Goal: Navigation & Orientation: Find specific page/section

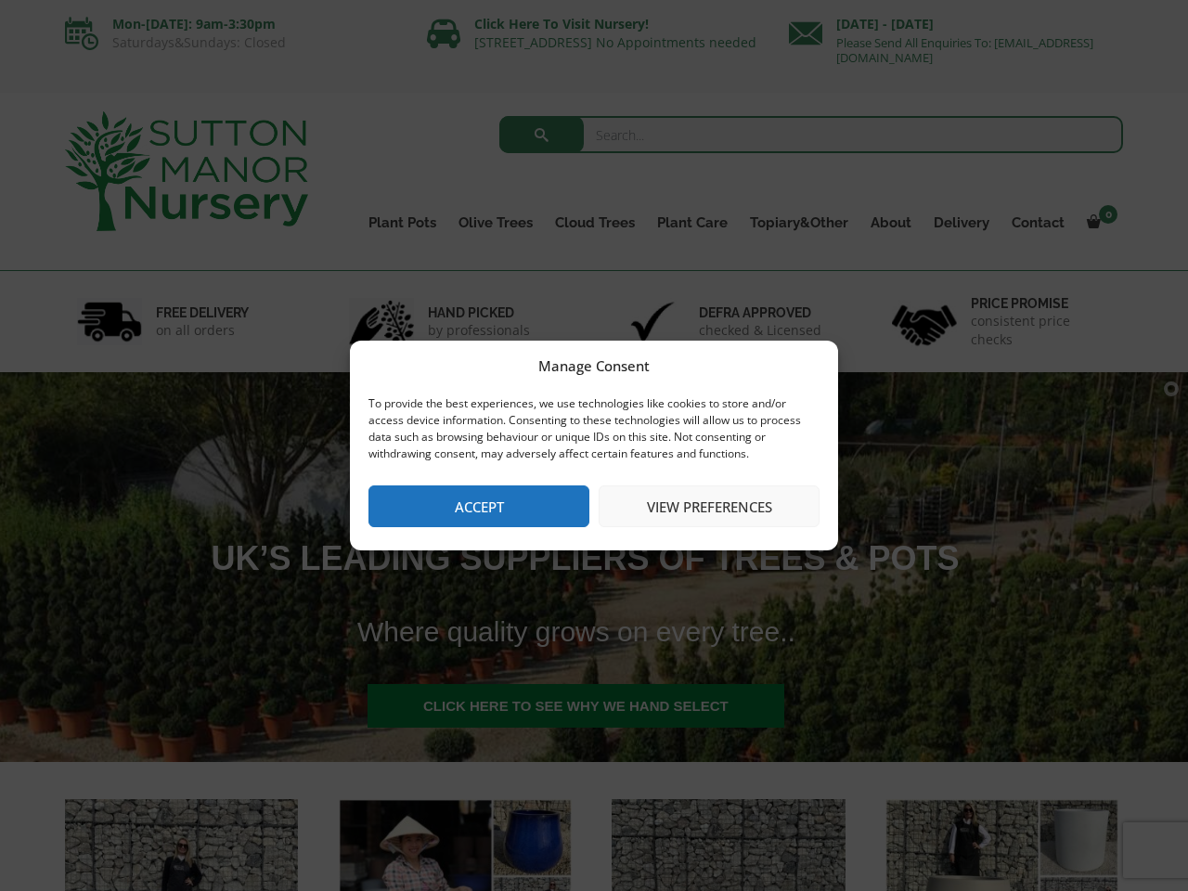
click at [479, 506] on button "Accept" at bounding box center [479, 507] width 221 height 42
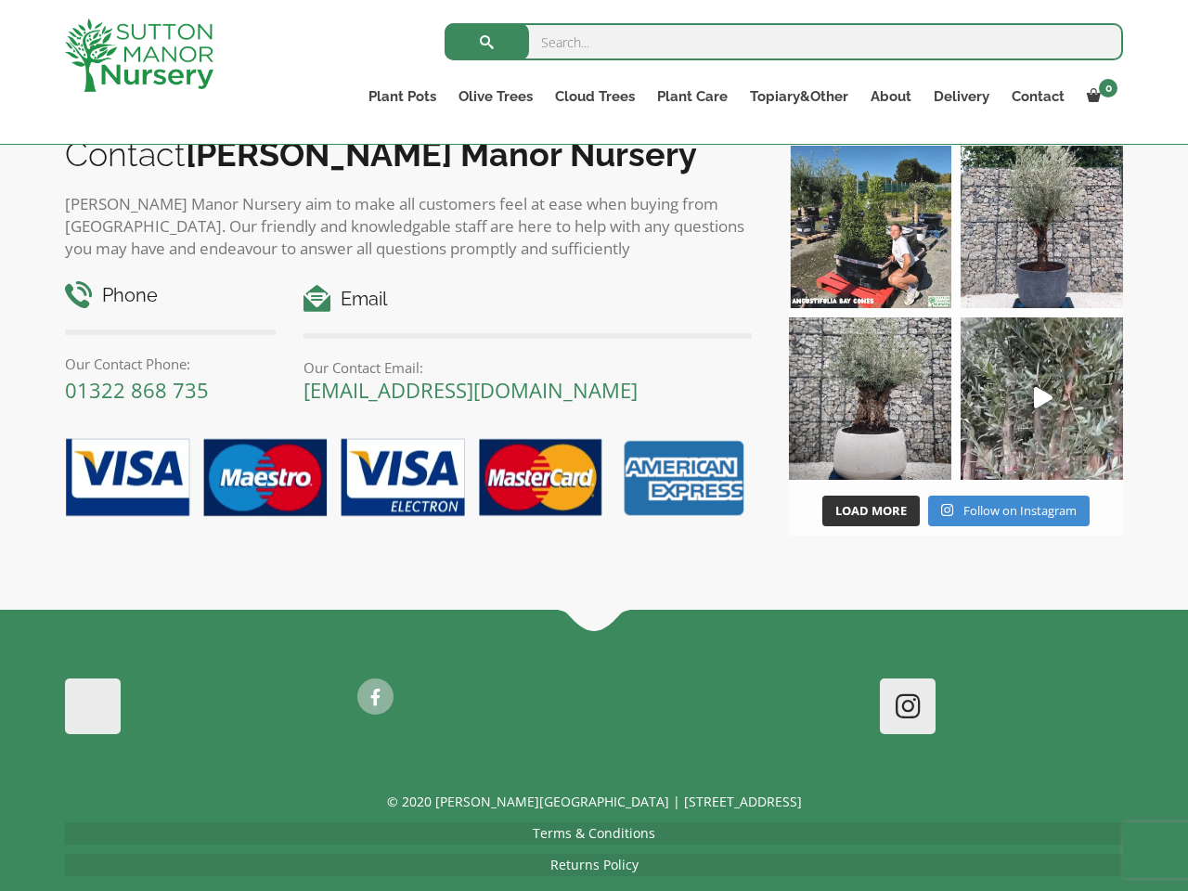
scroll to position [6, 0]
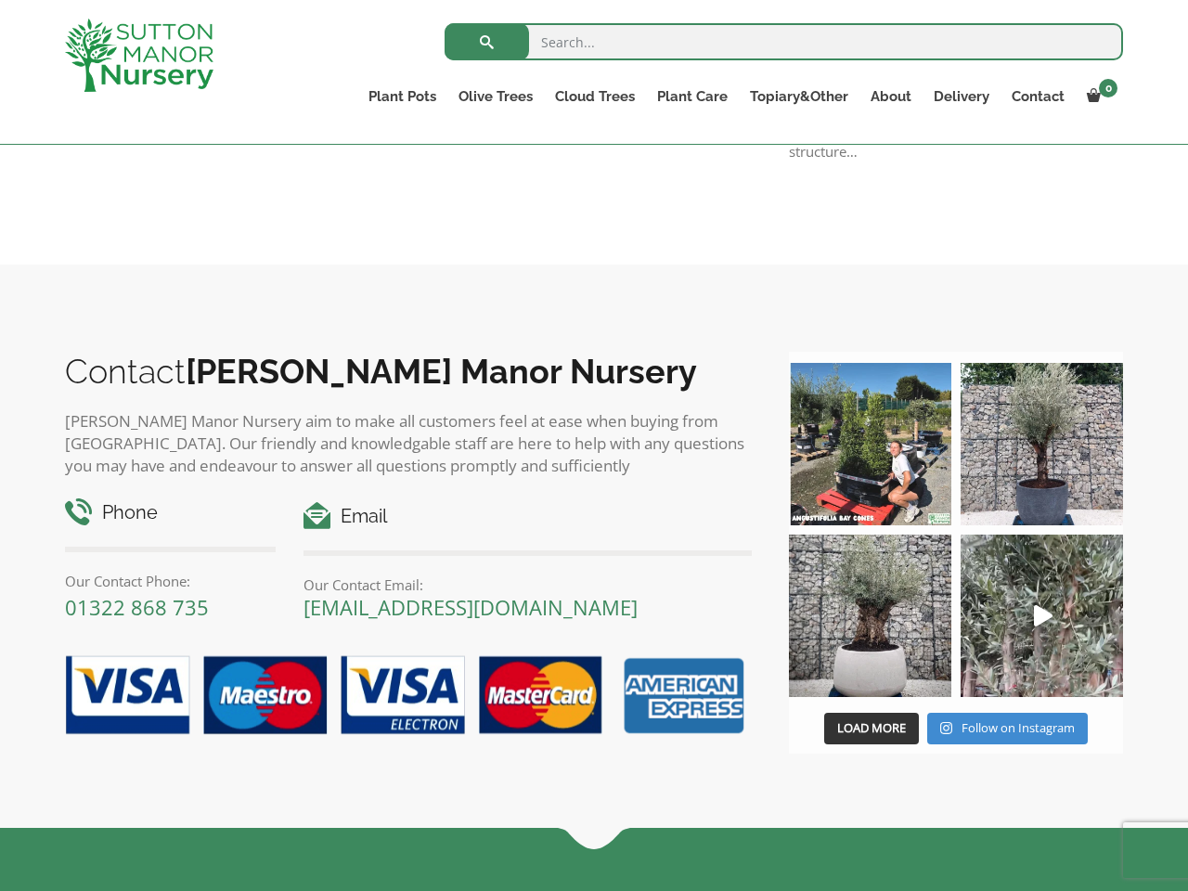
scroll to position [1687, 0]
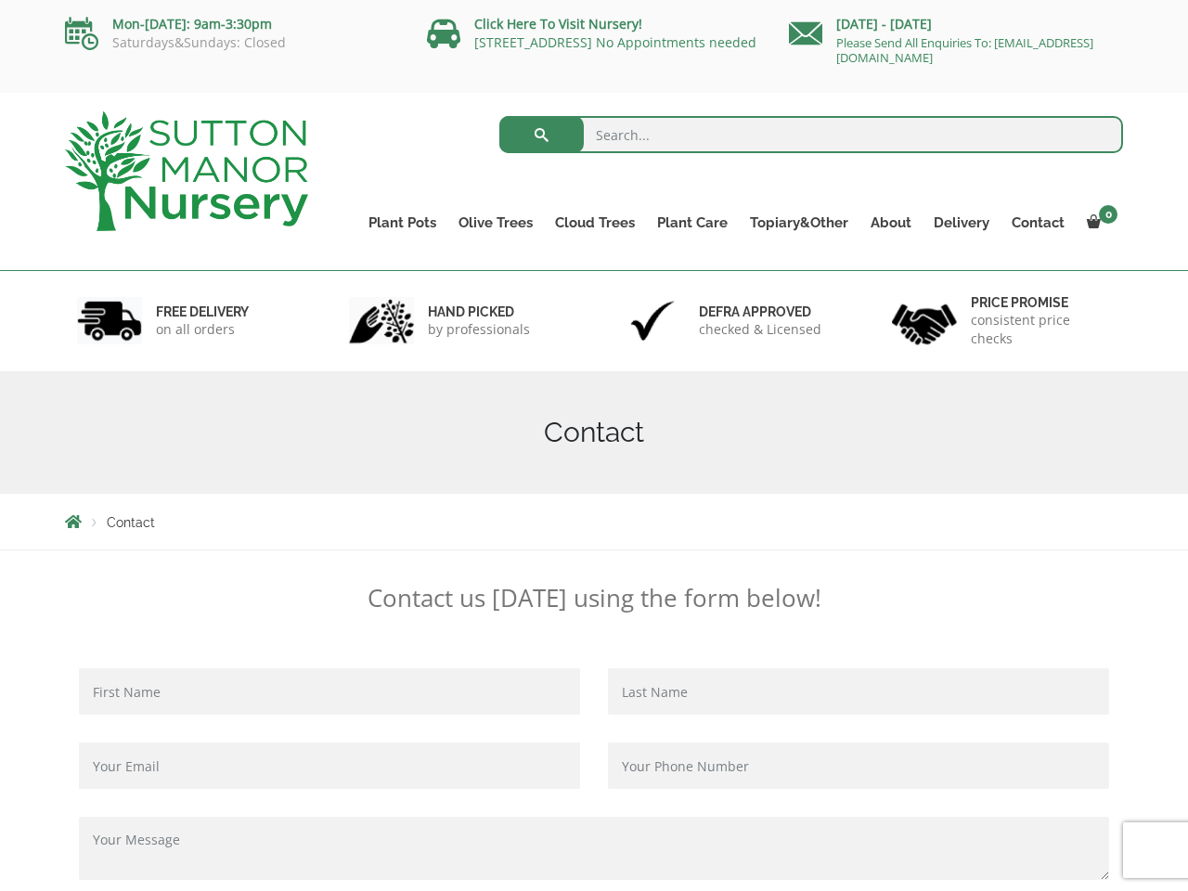
scroll to position [1355, 0]
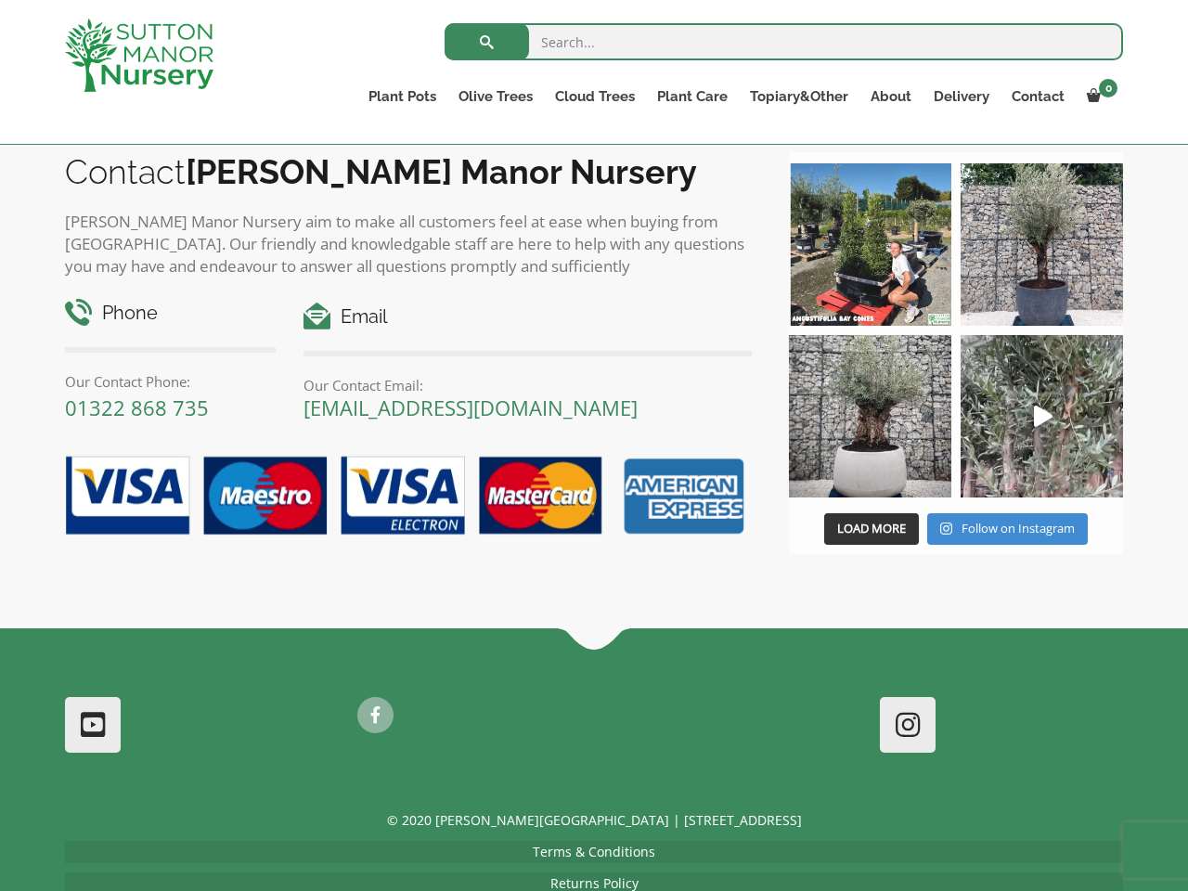
scroll to position [1695, 0]
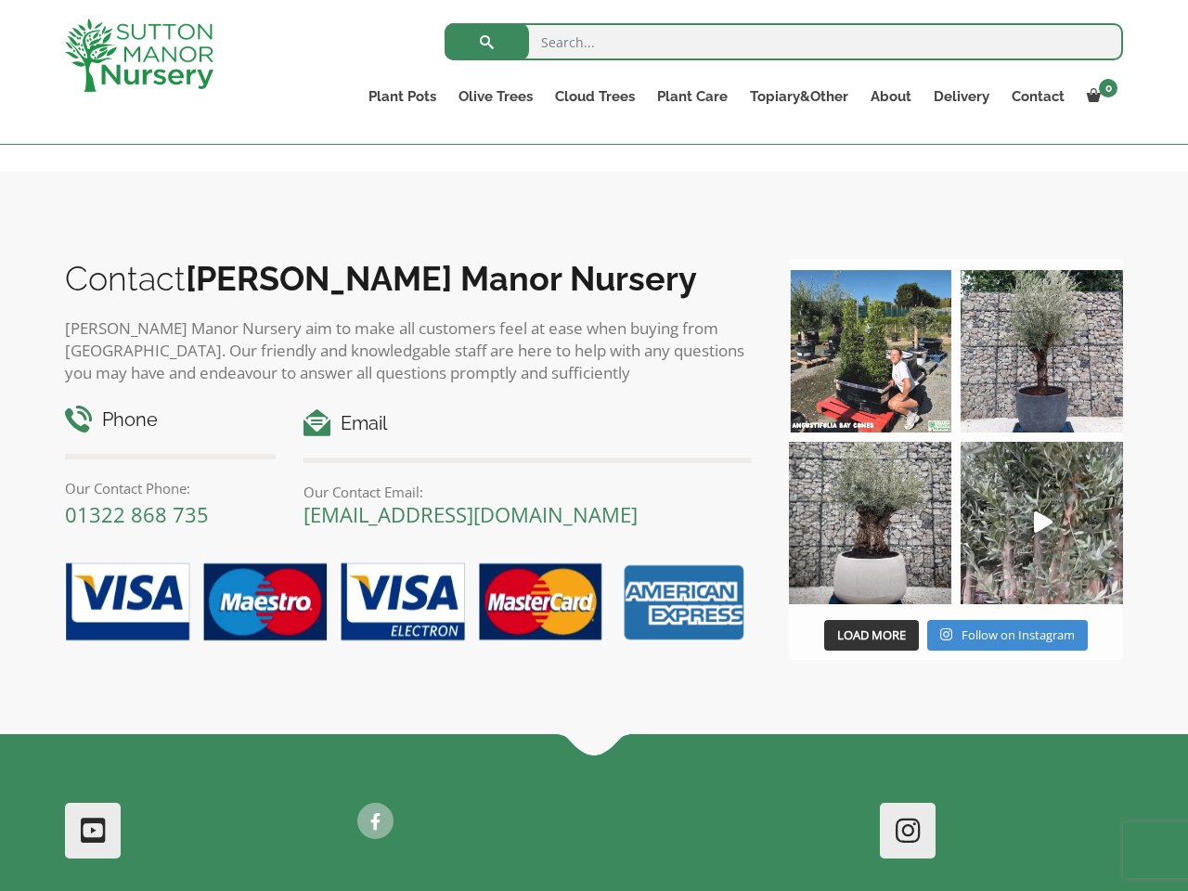
scroll to position [2544, 0]
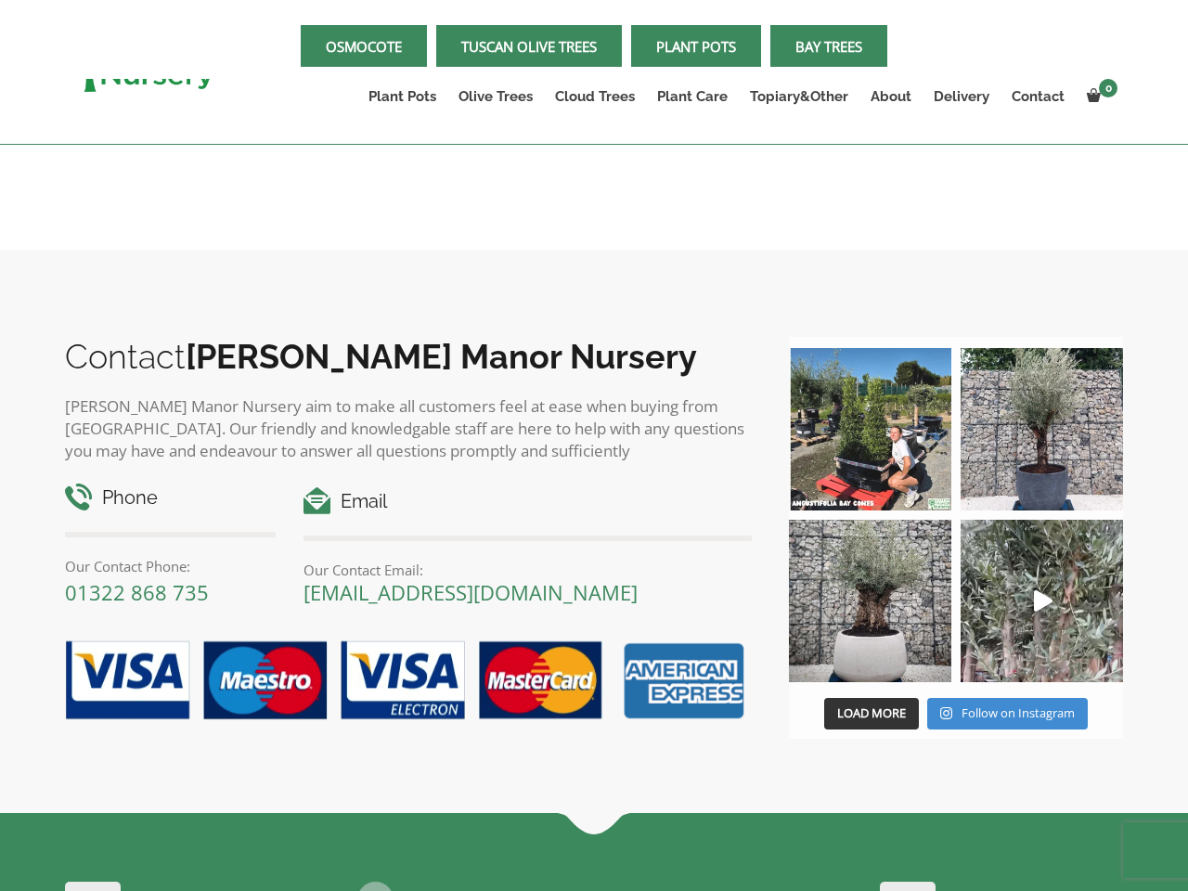
scroll to position [2623, 0]
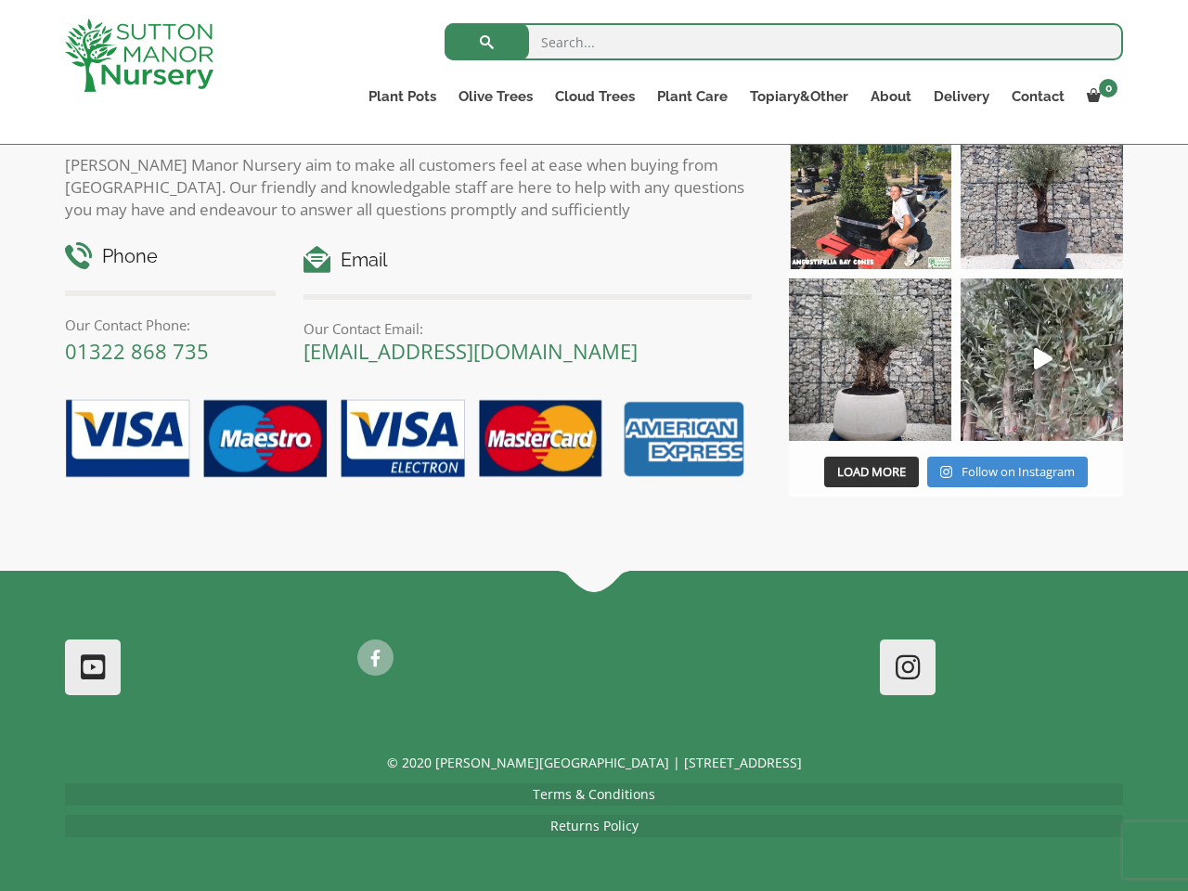
scroll to position [6, 0]
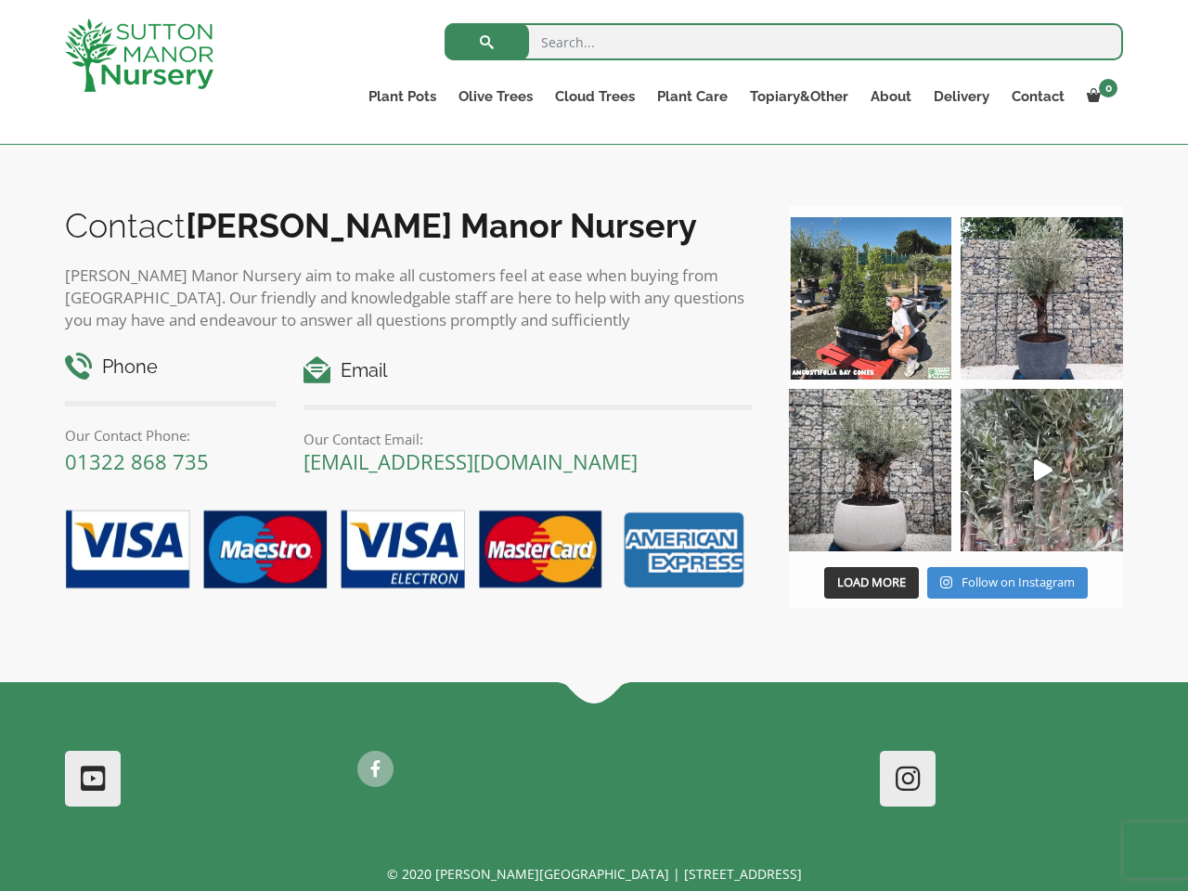
scroll to position [3196, 0]
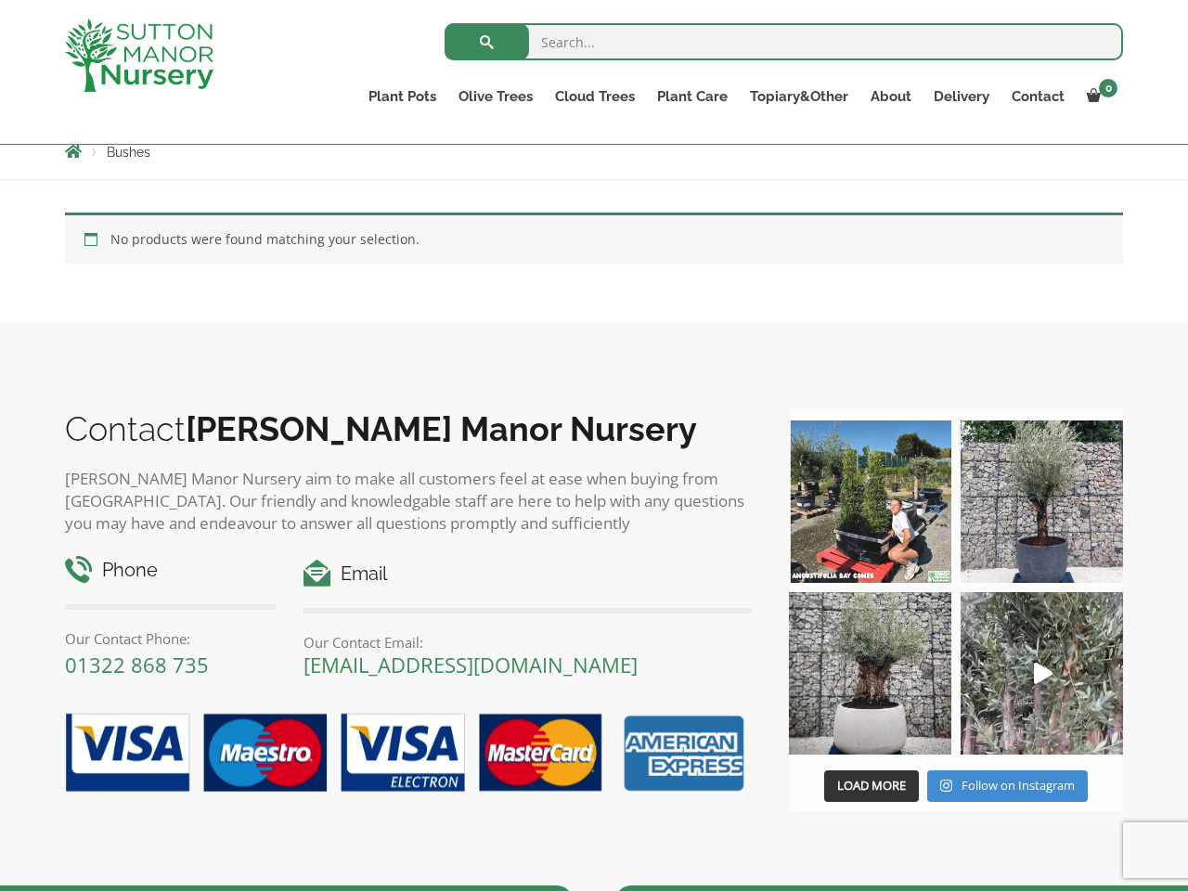
scroll to position [653, 0]
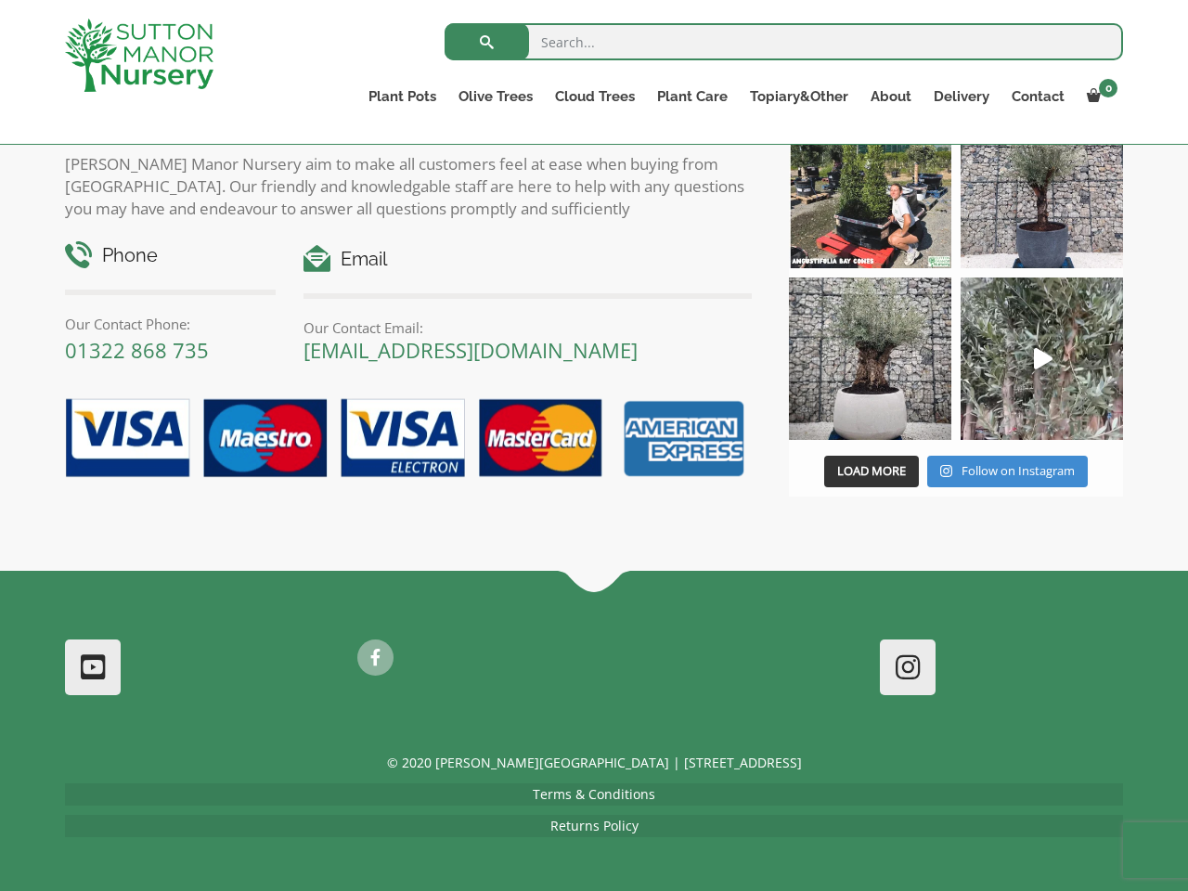
scroll to position [6, 0]
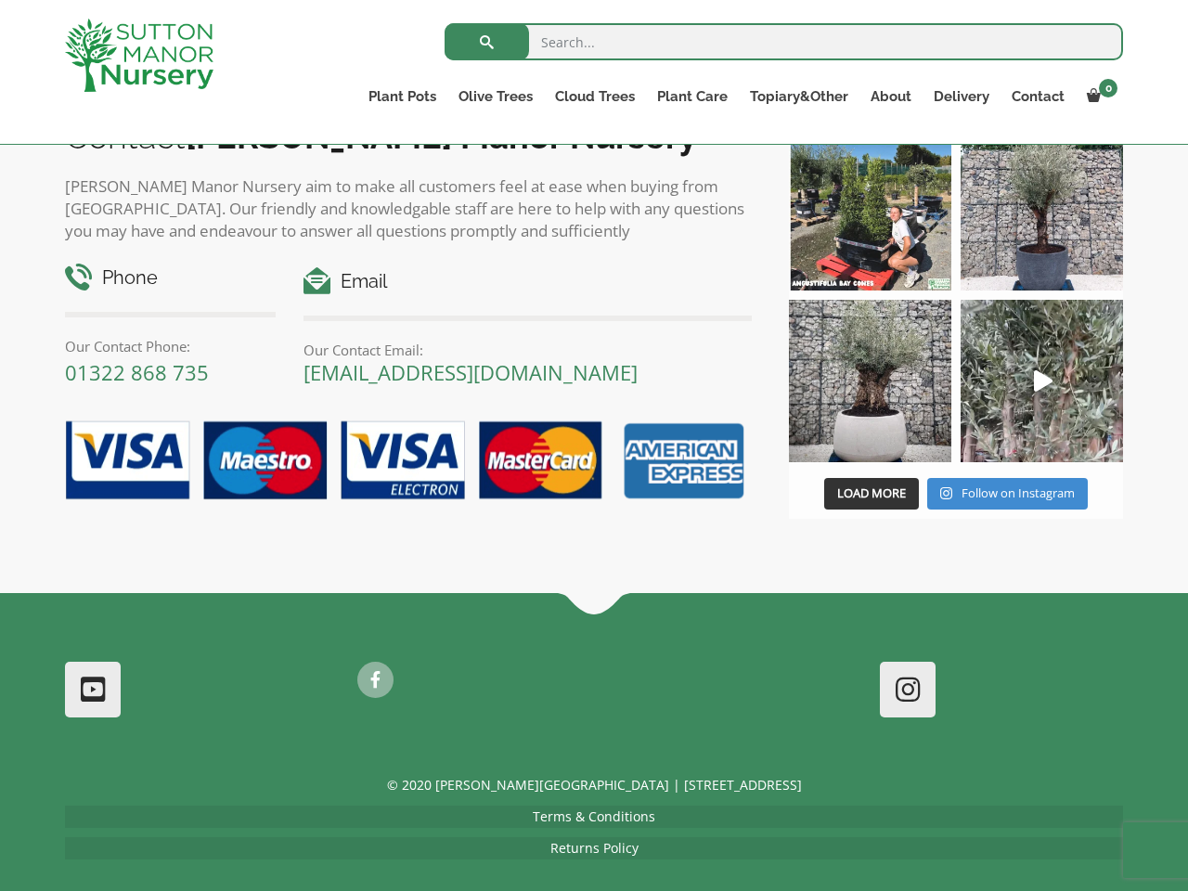
scroll to position [1103, 0]
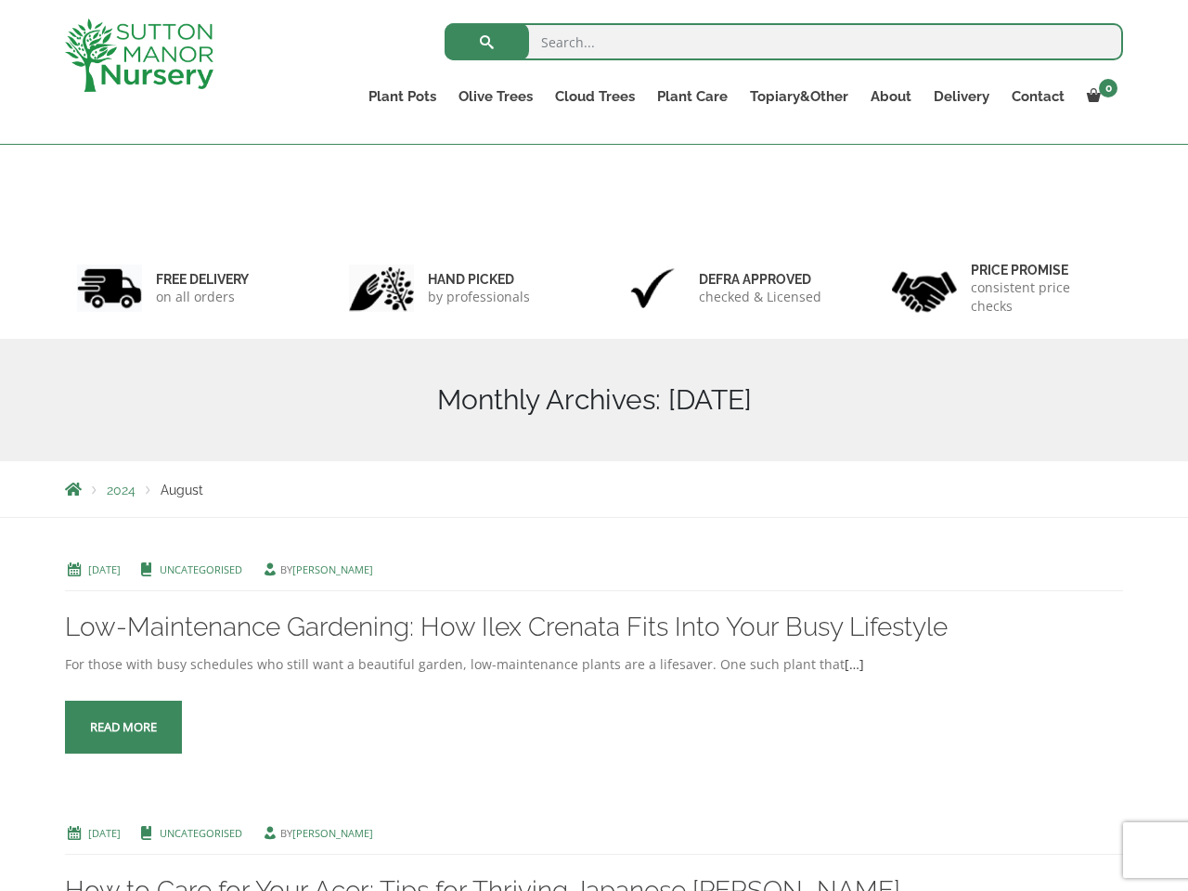
scroll to position [6, 0]
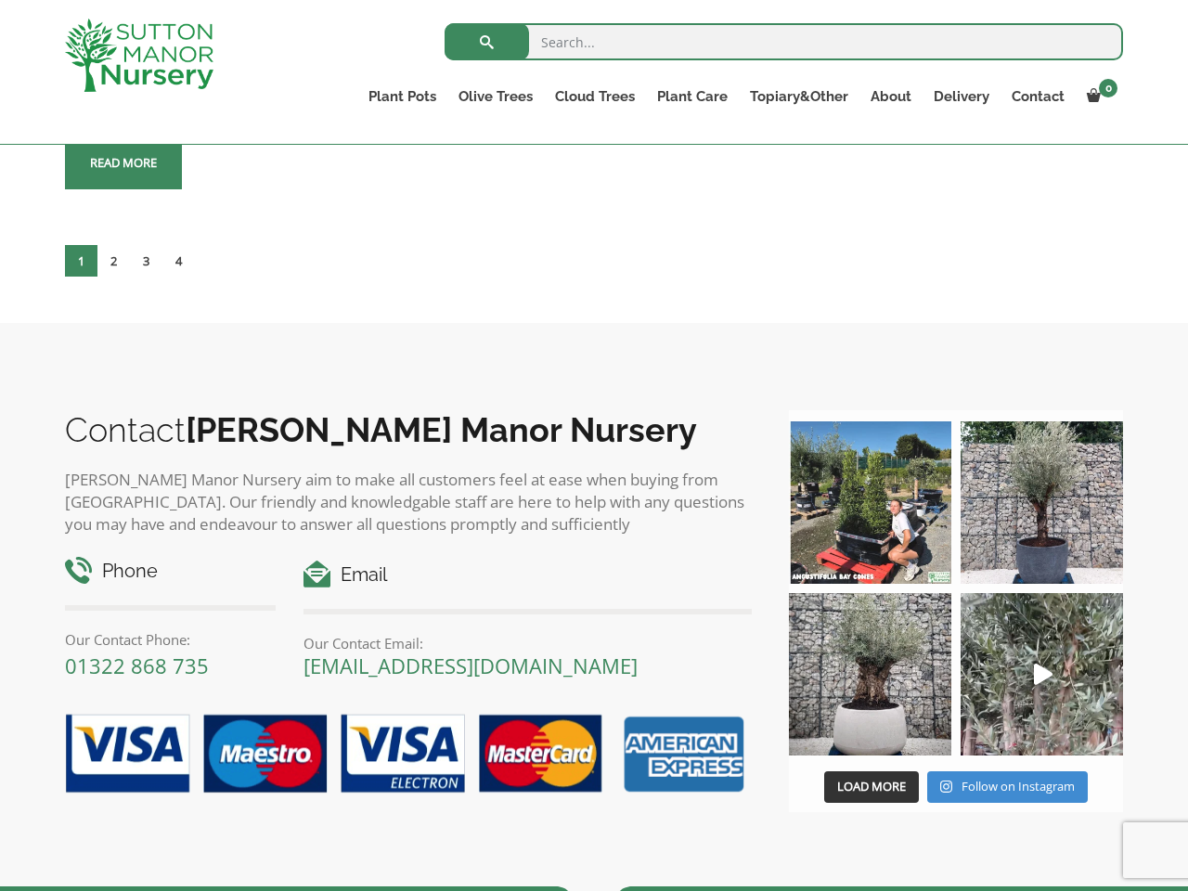
scroll to position [3253, 0]
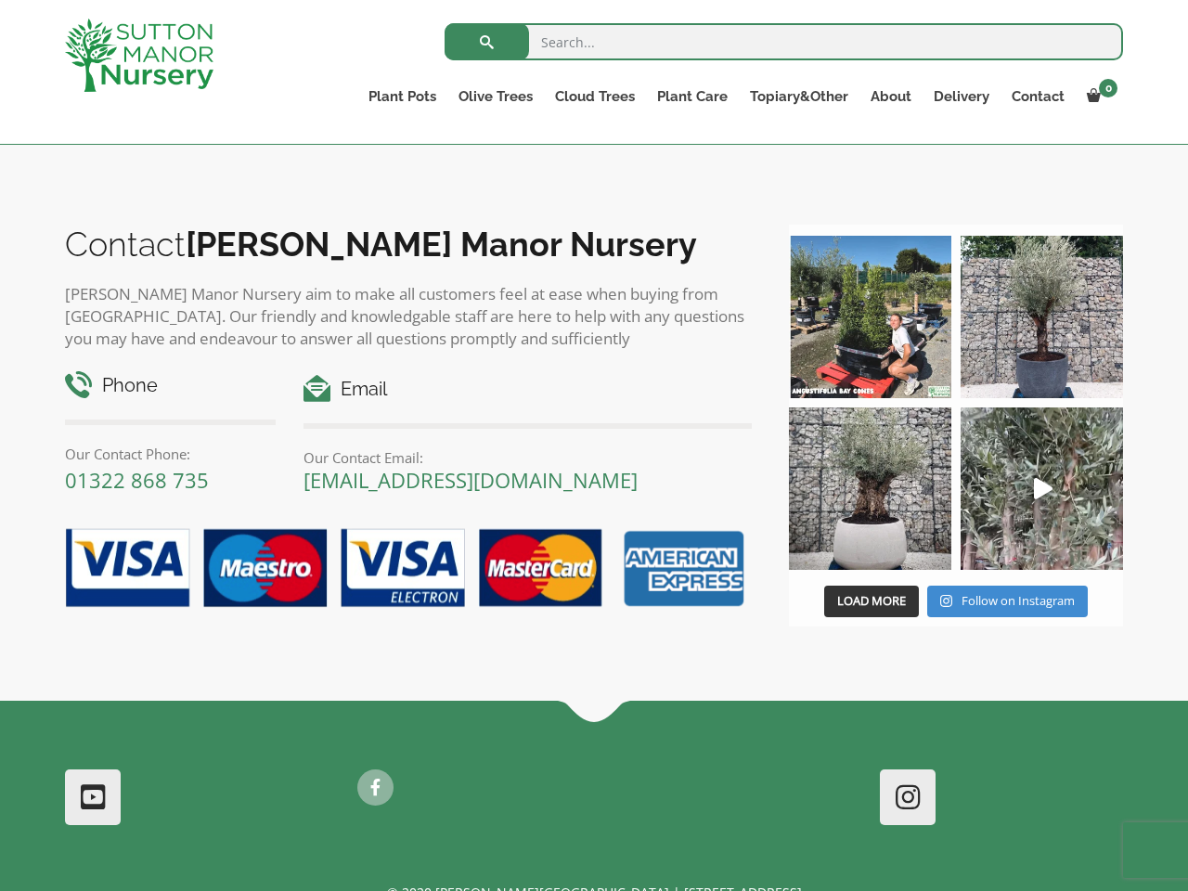
scroll to position [3253, 0]
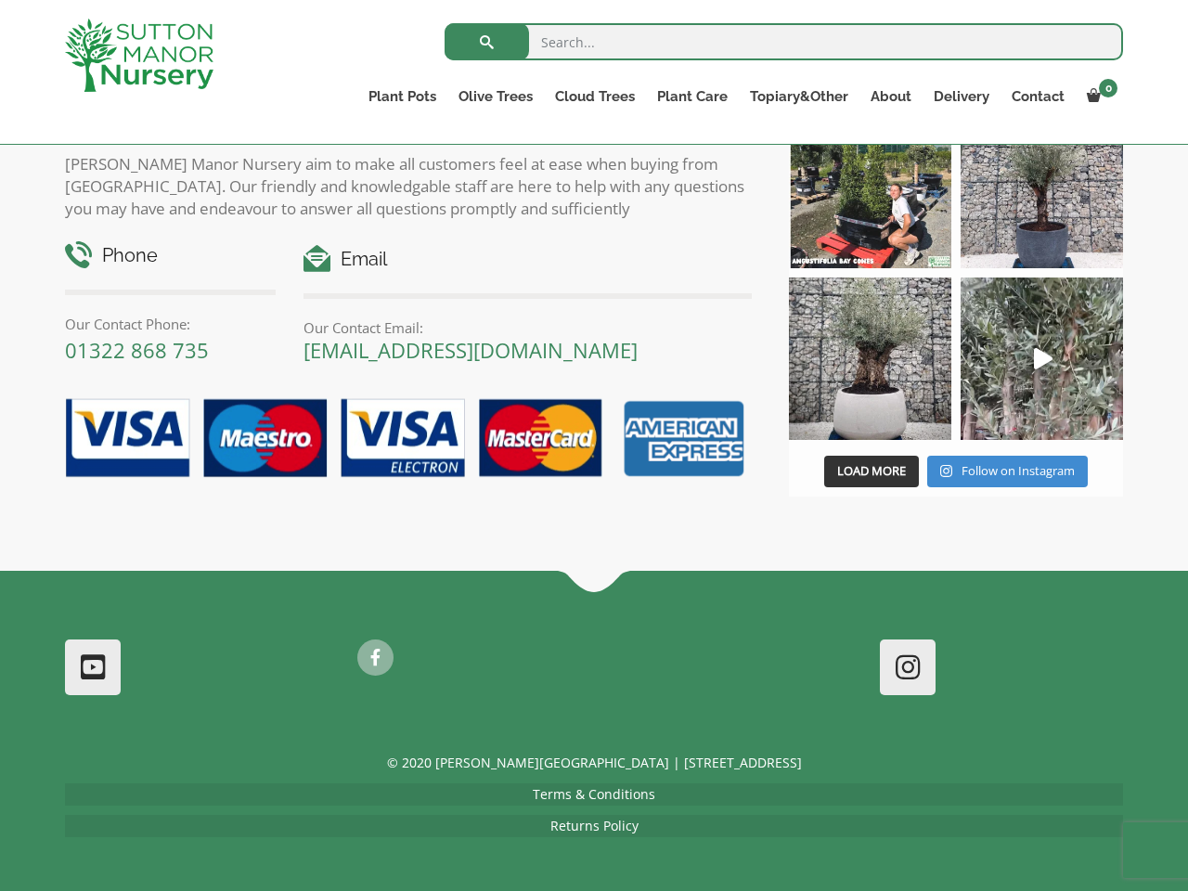
scroll to position [6, 0]
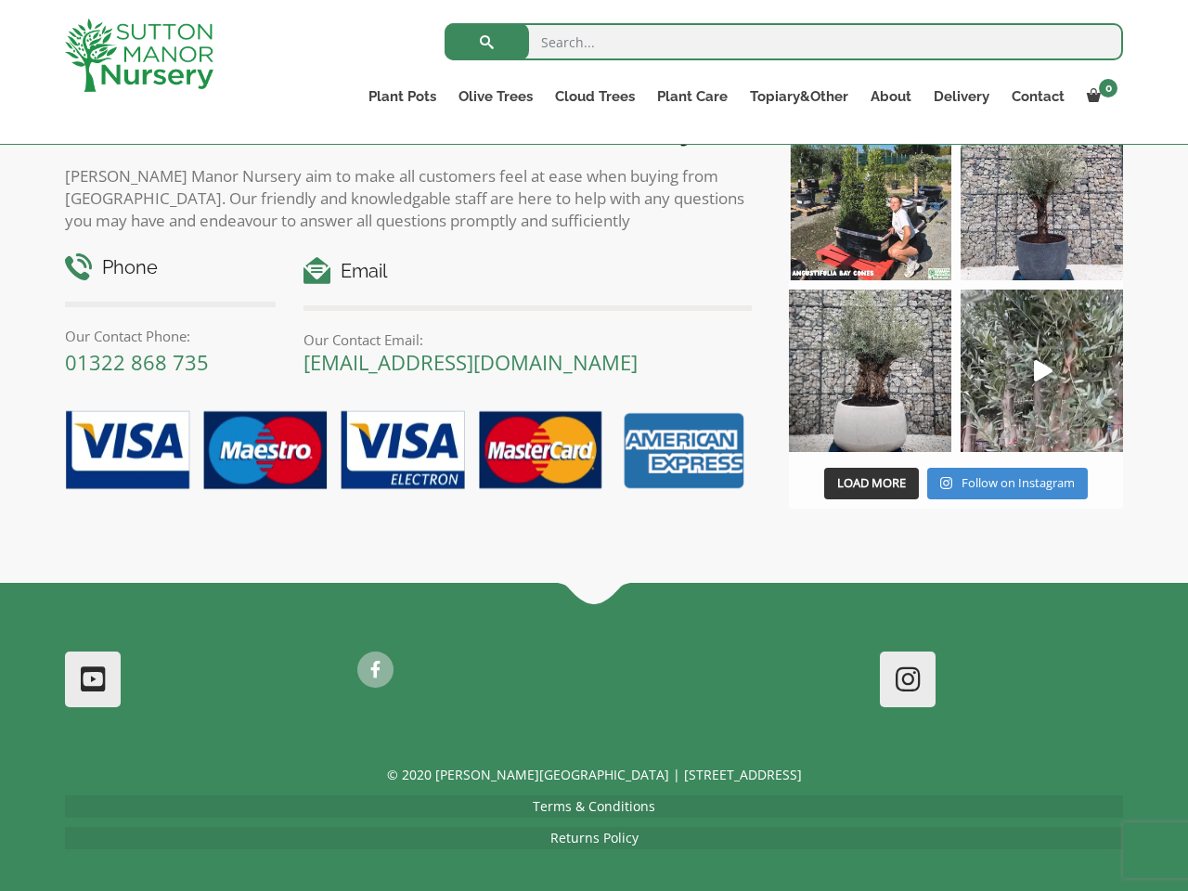
scroll to position [1279, 0]
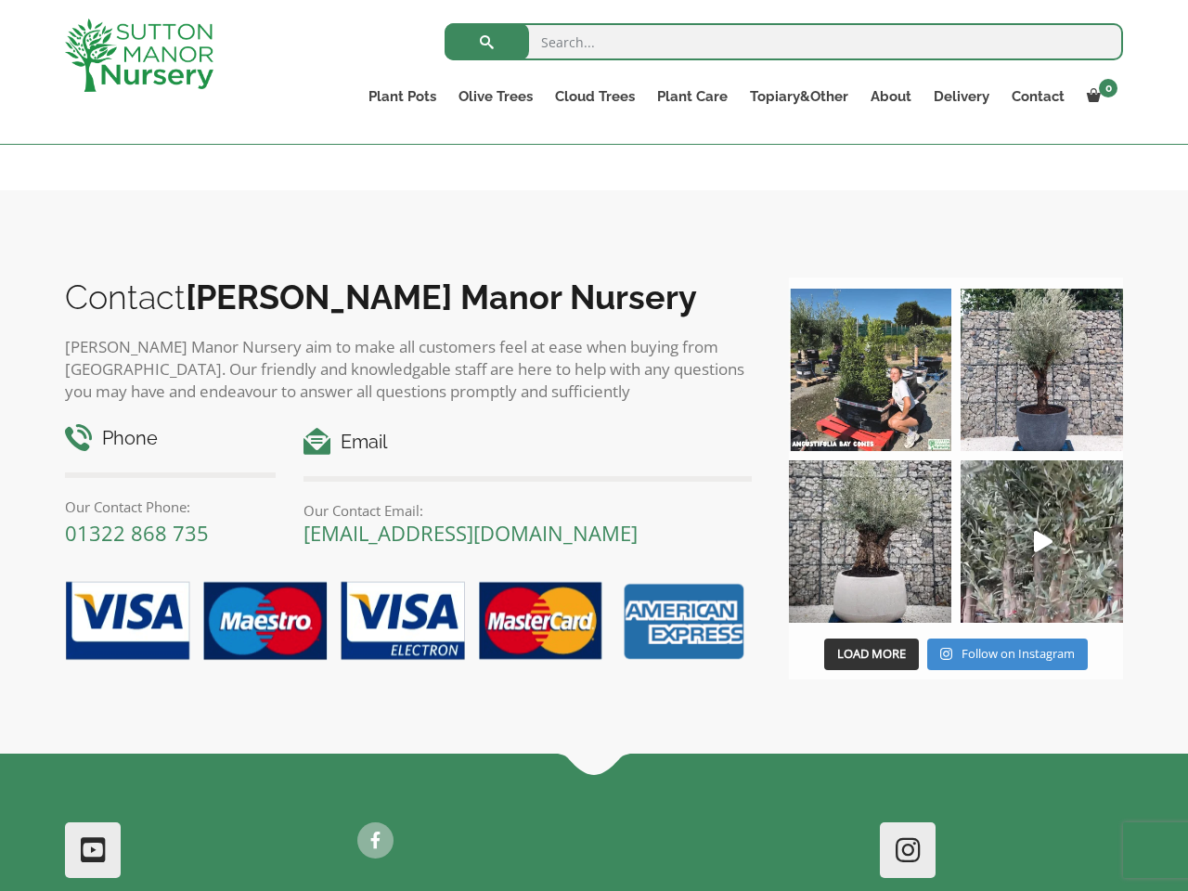
scroll to position [3284, 0]
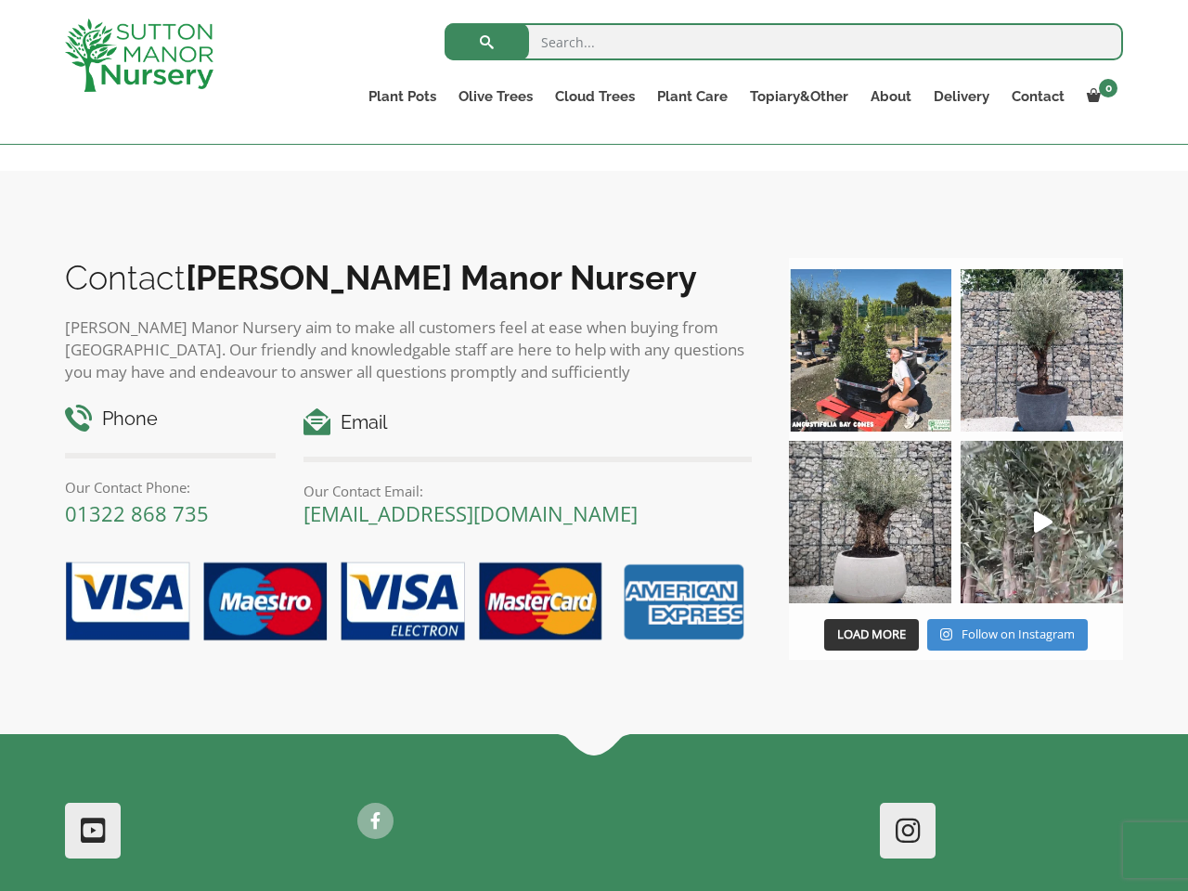
scroll to position [1244, 0]
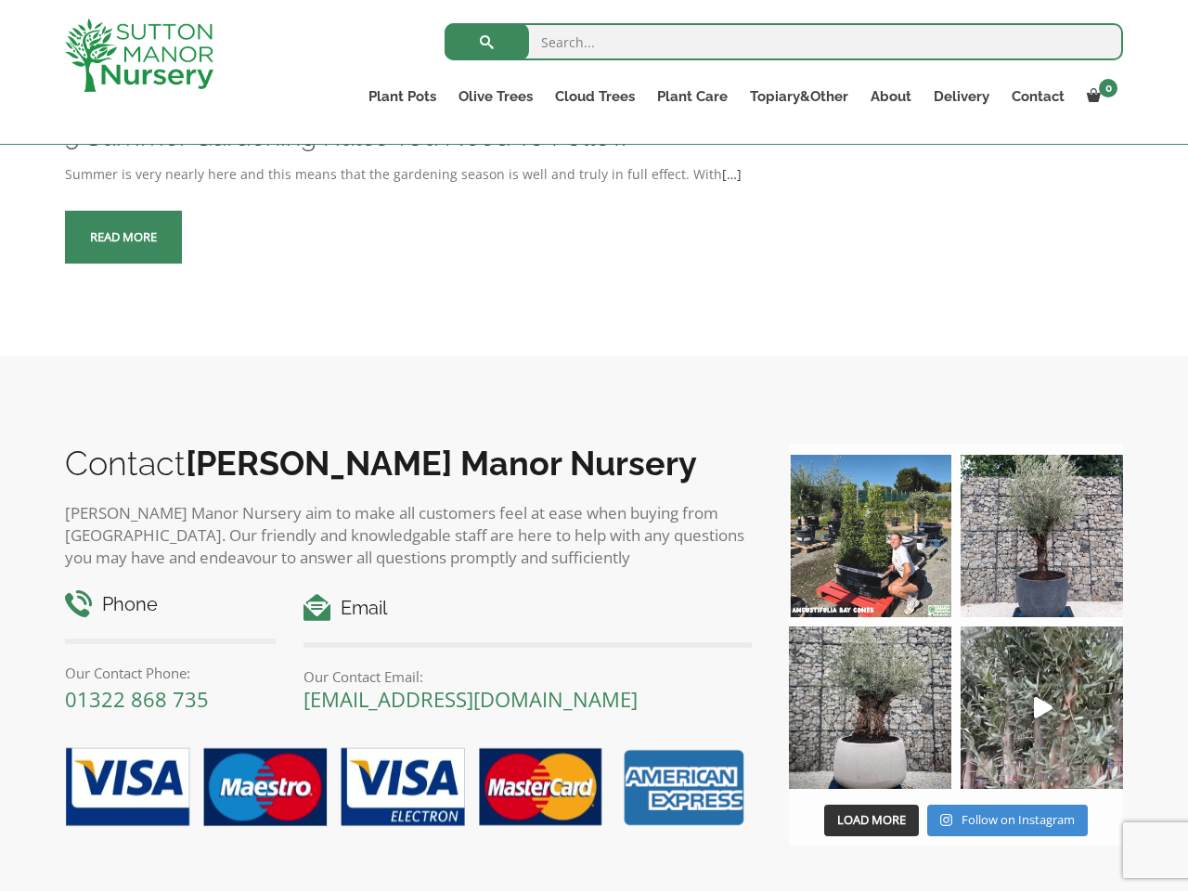
scroll to position [1244, 0]
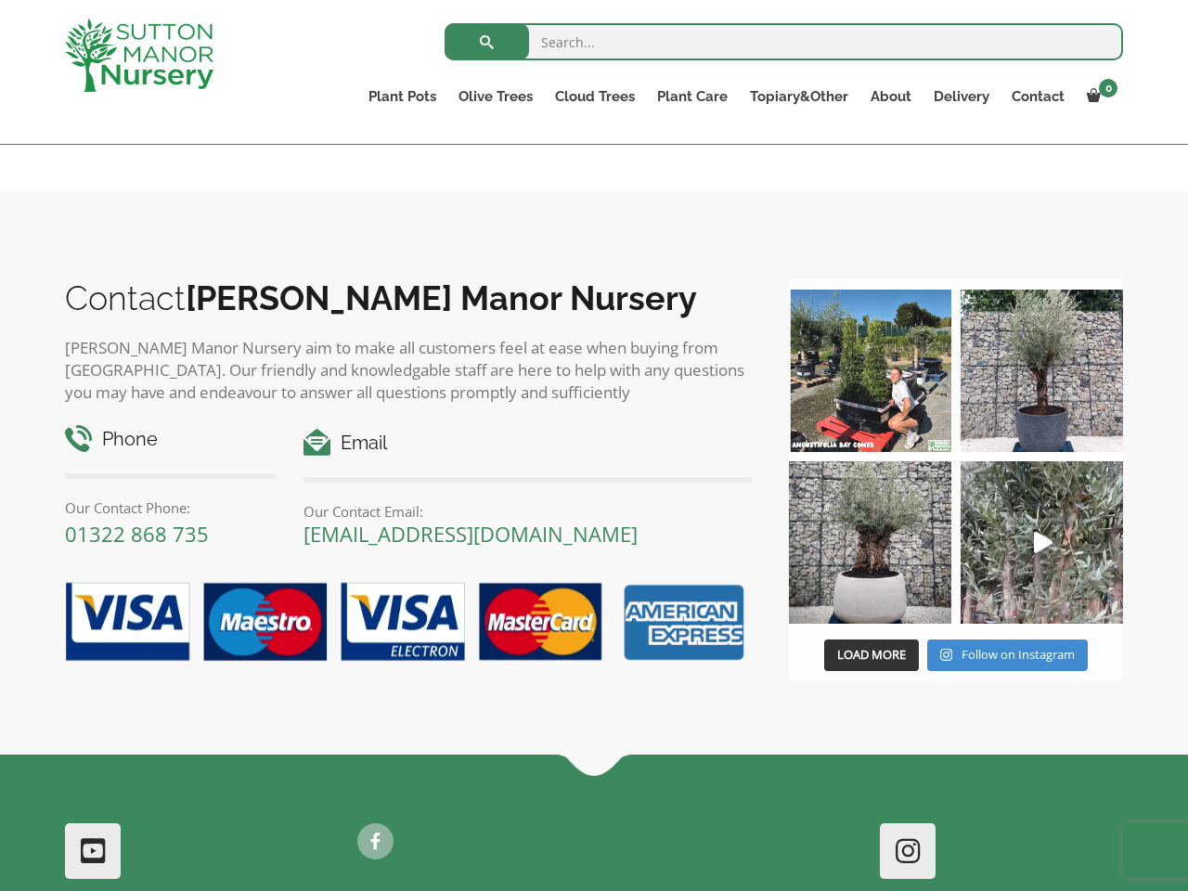
scroll to position [7370, 0]
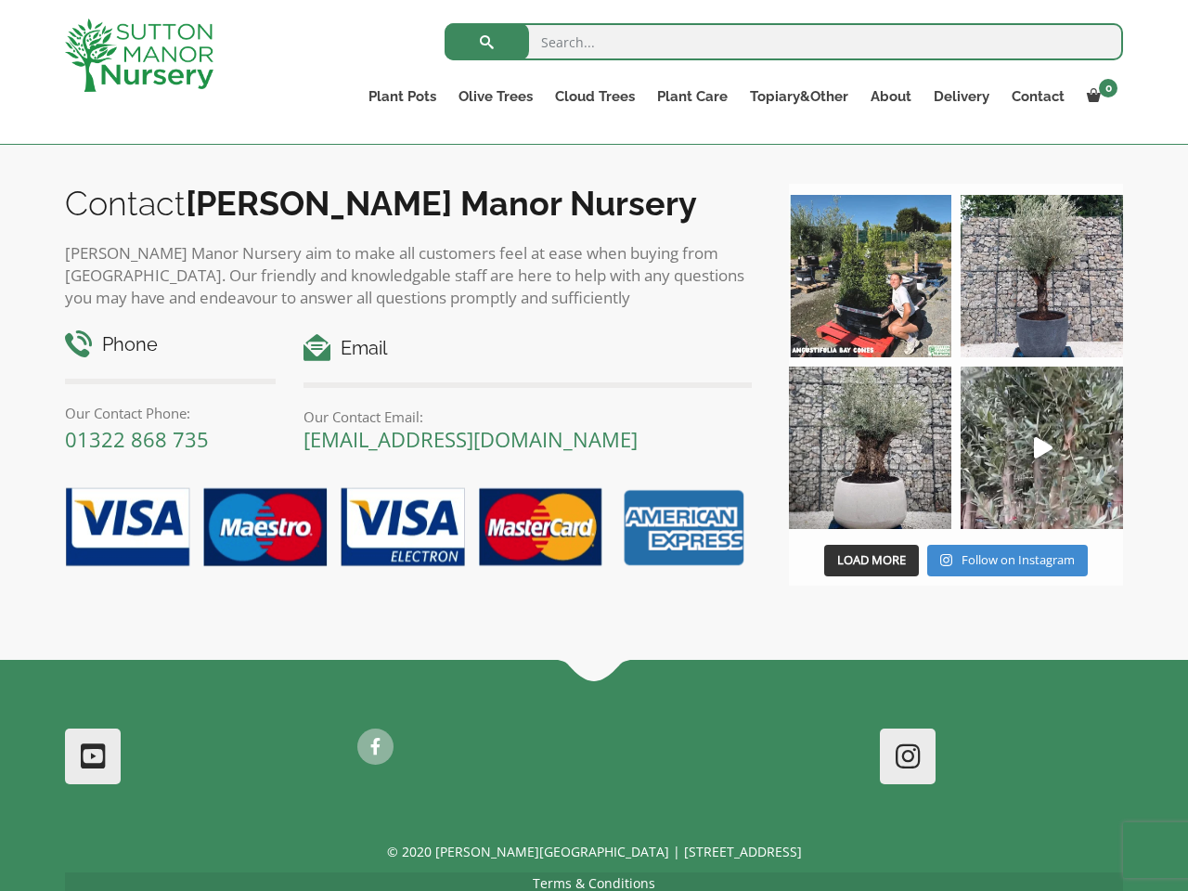
scroll to position [1913, 0]
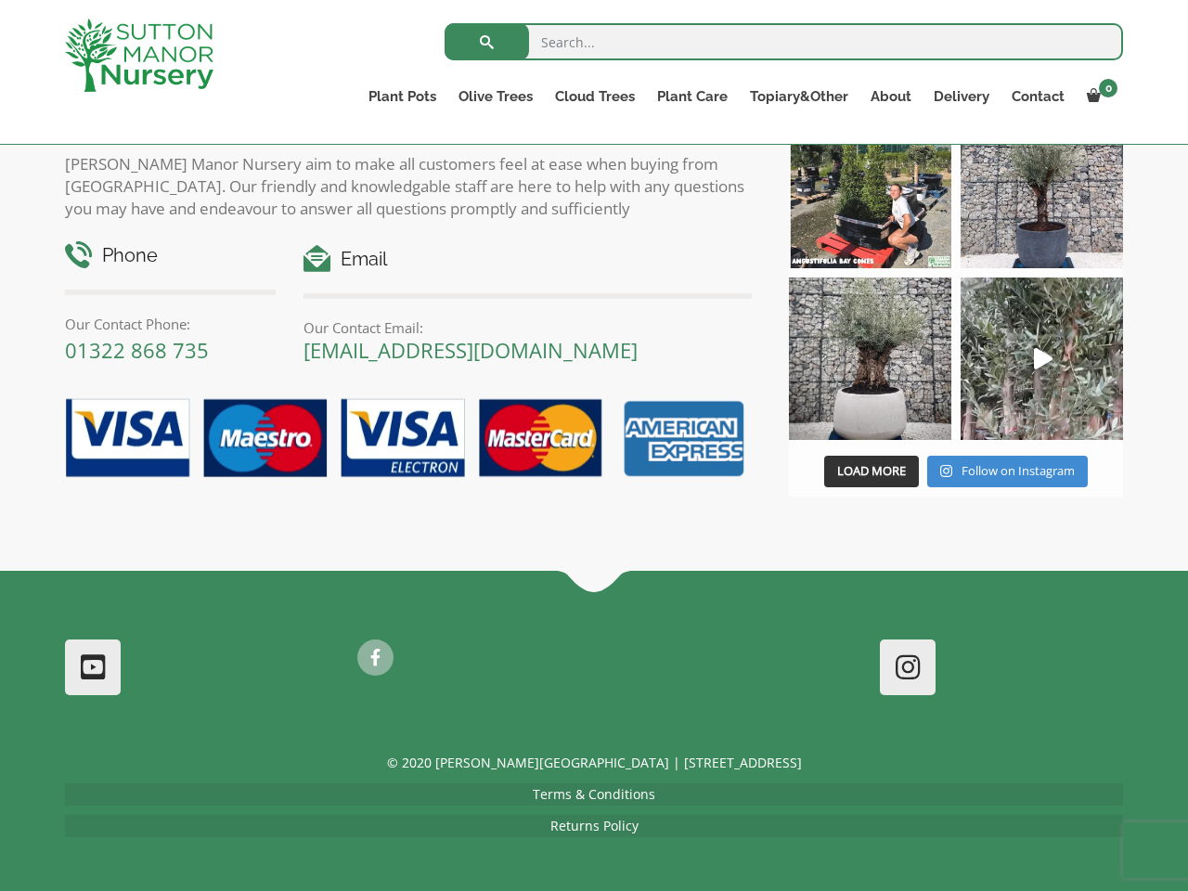
scroll to position [6, 0]
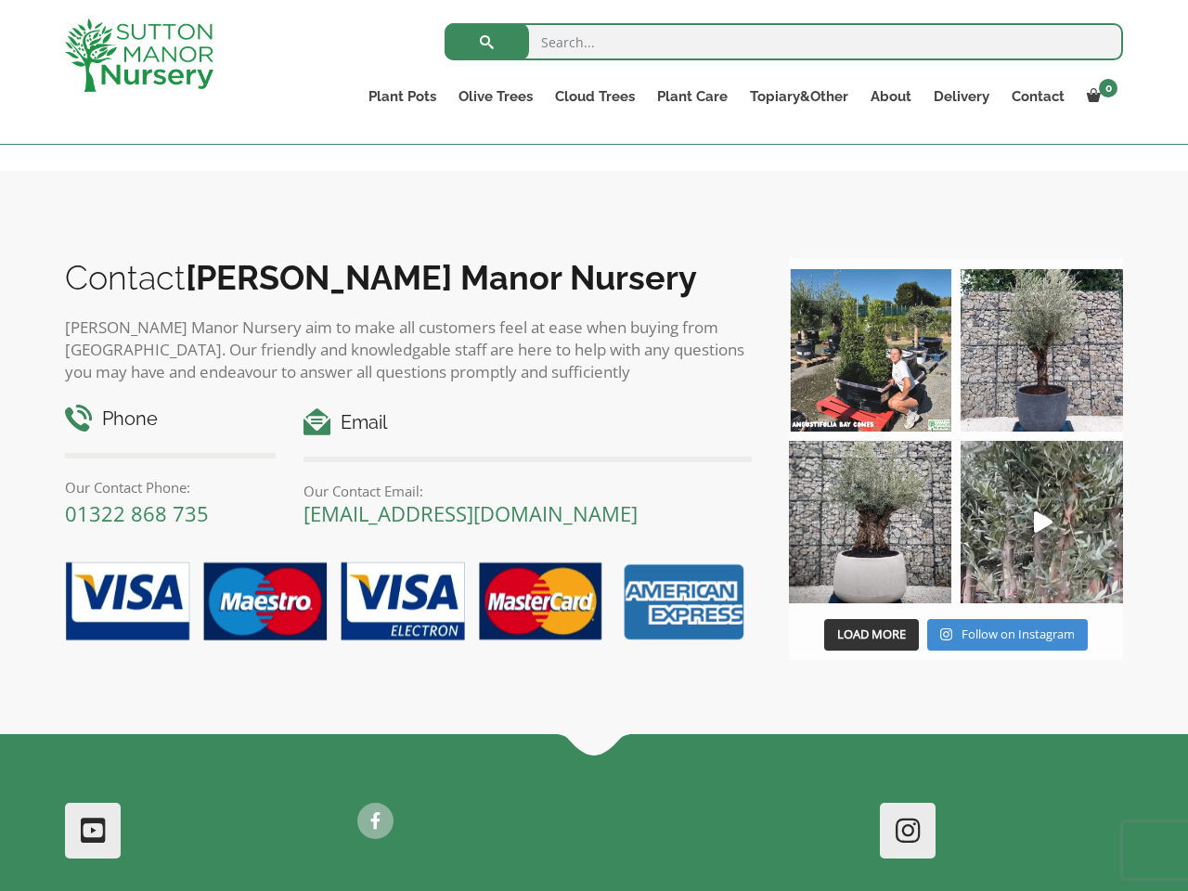
scroll to position [1244, 0]
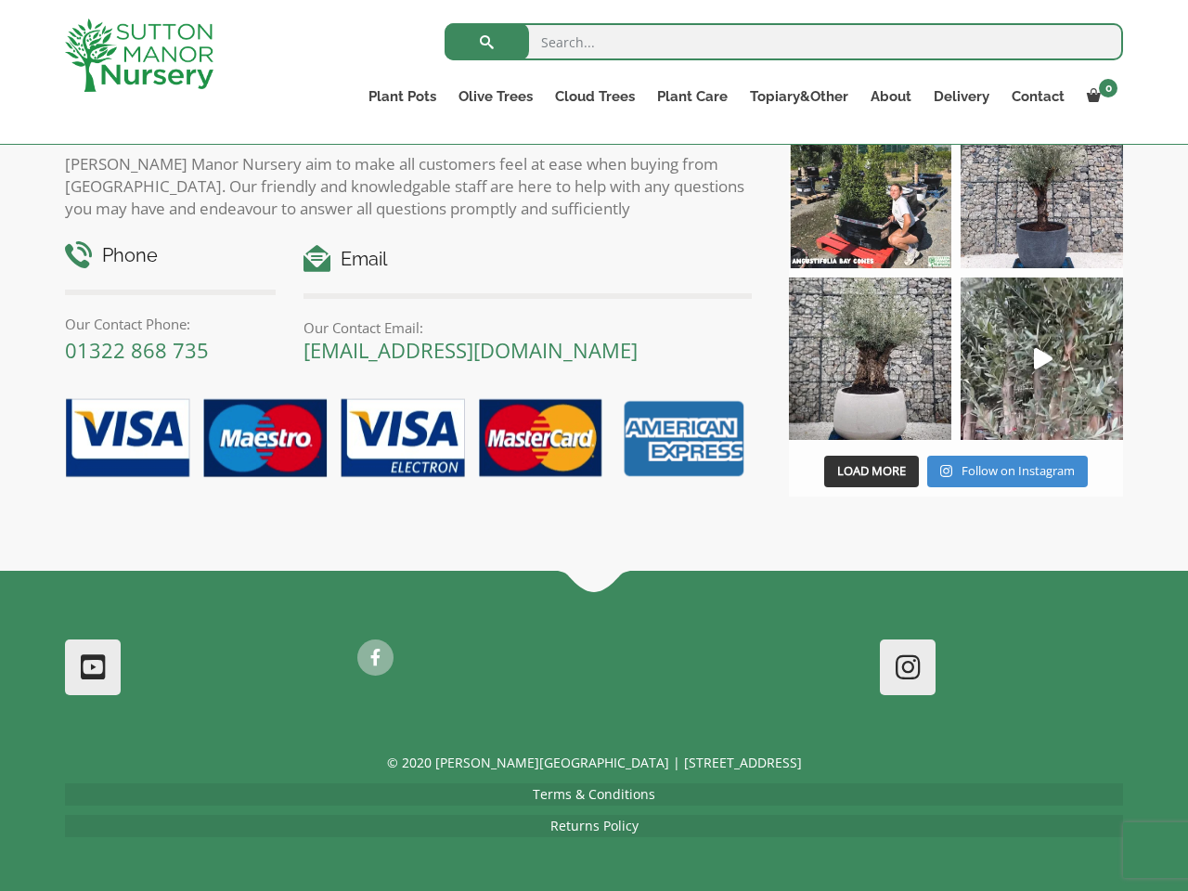
scroll to position [6, 0]
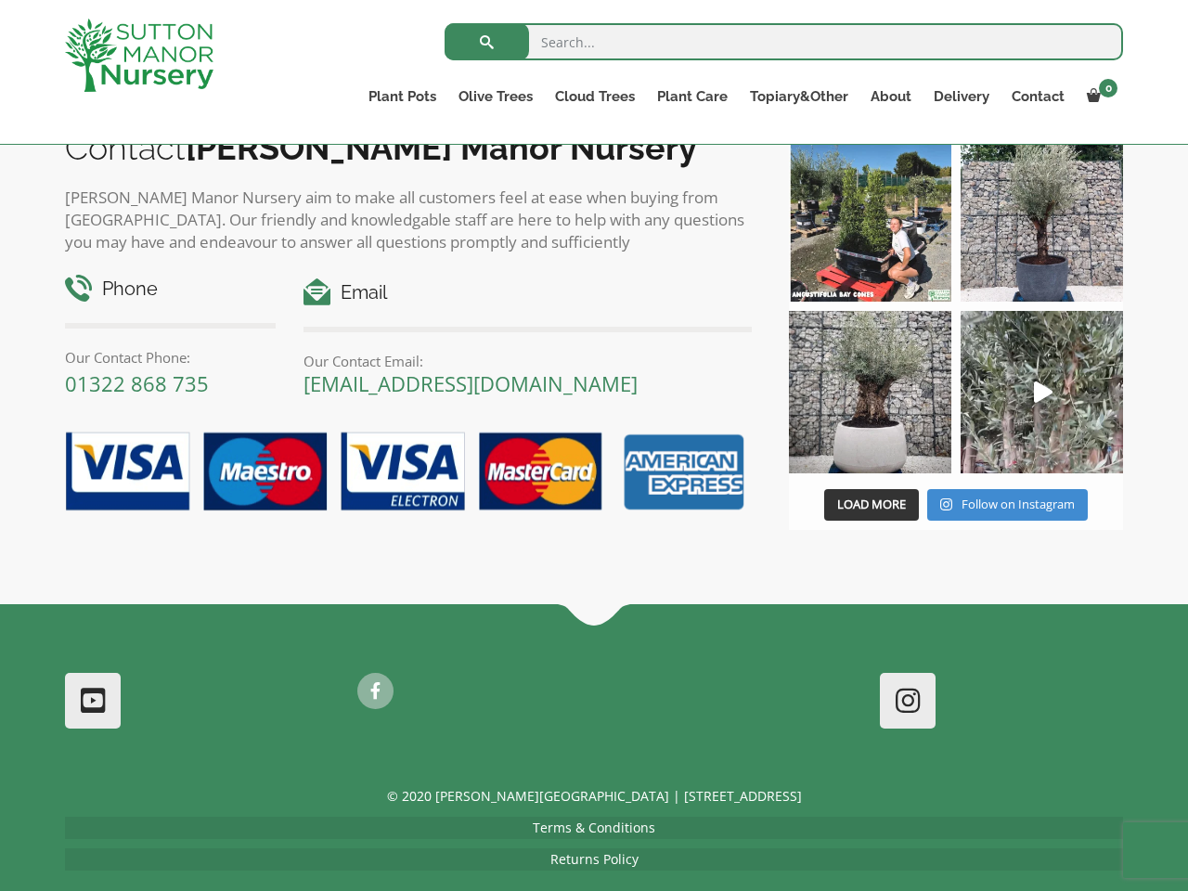
scroll to position [6, 0]
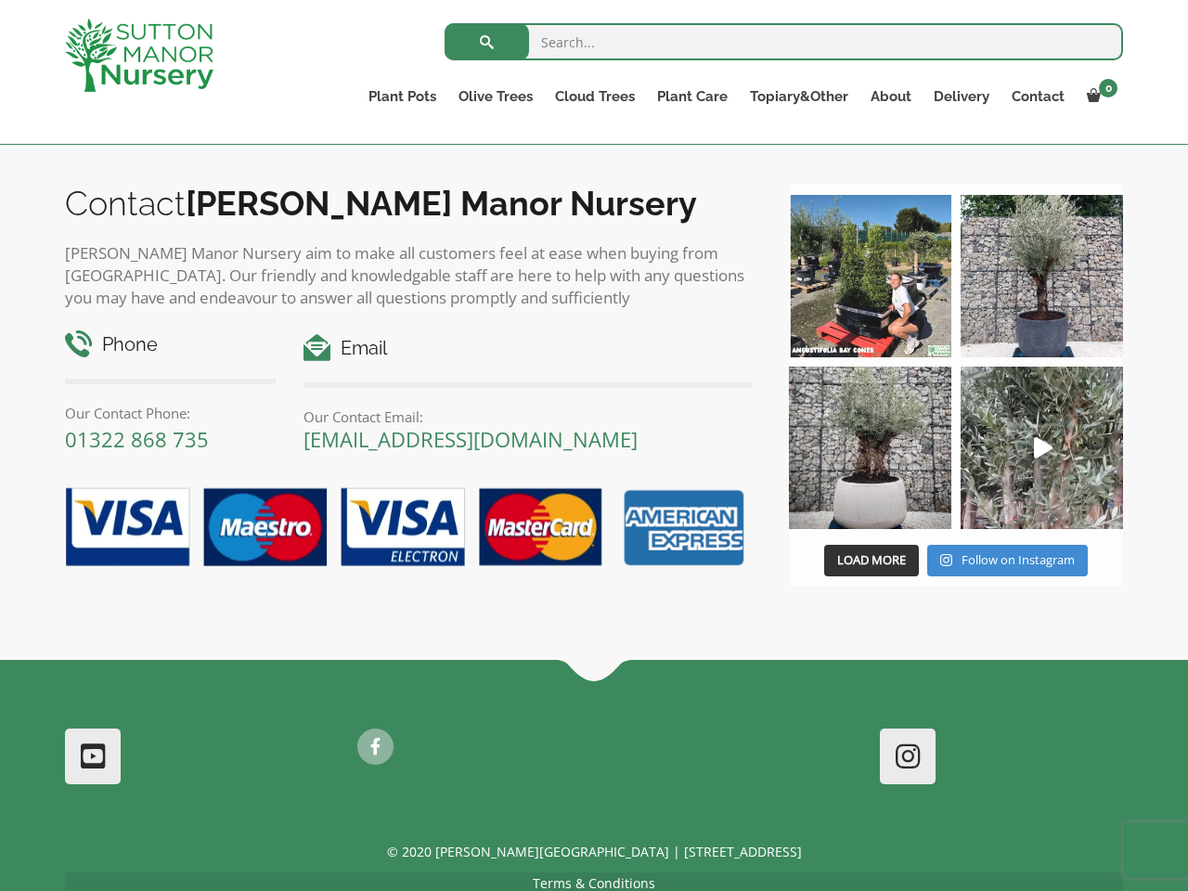
scroll to position [1913, 0]
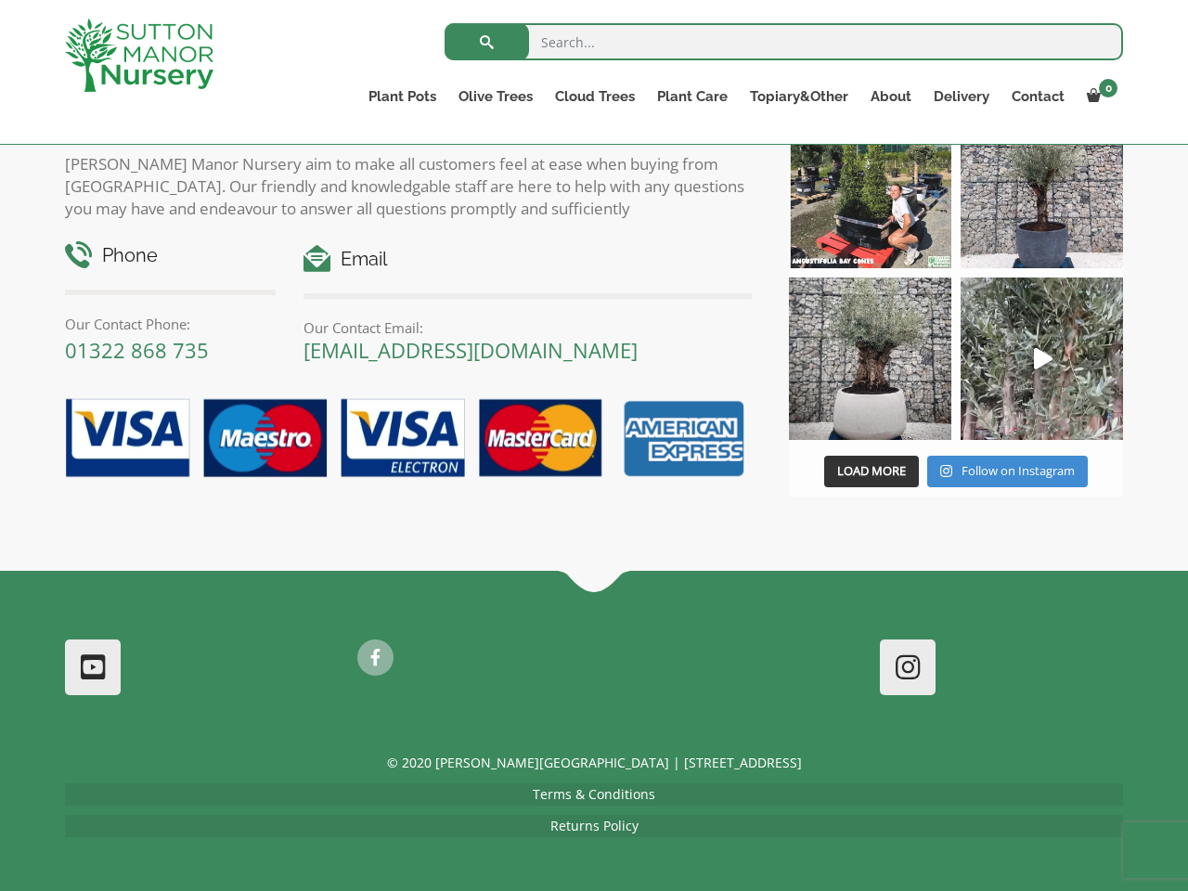
scroll to position [6, 0]
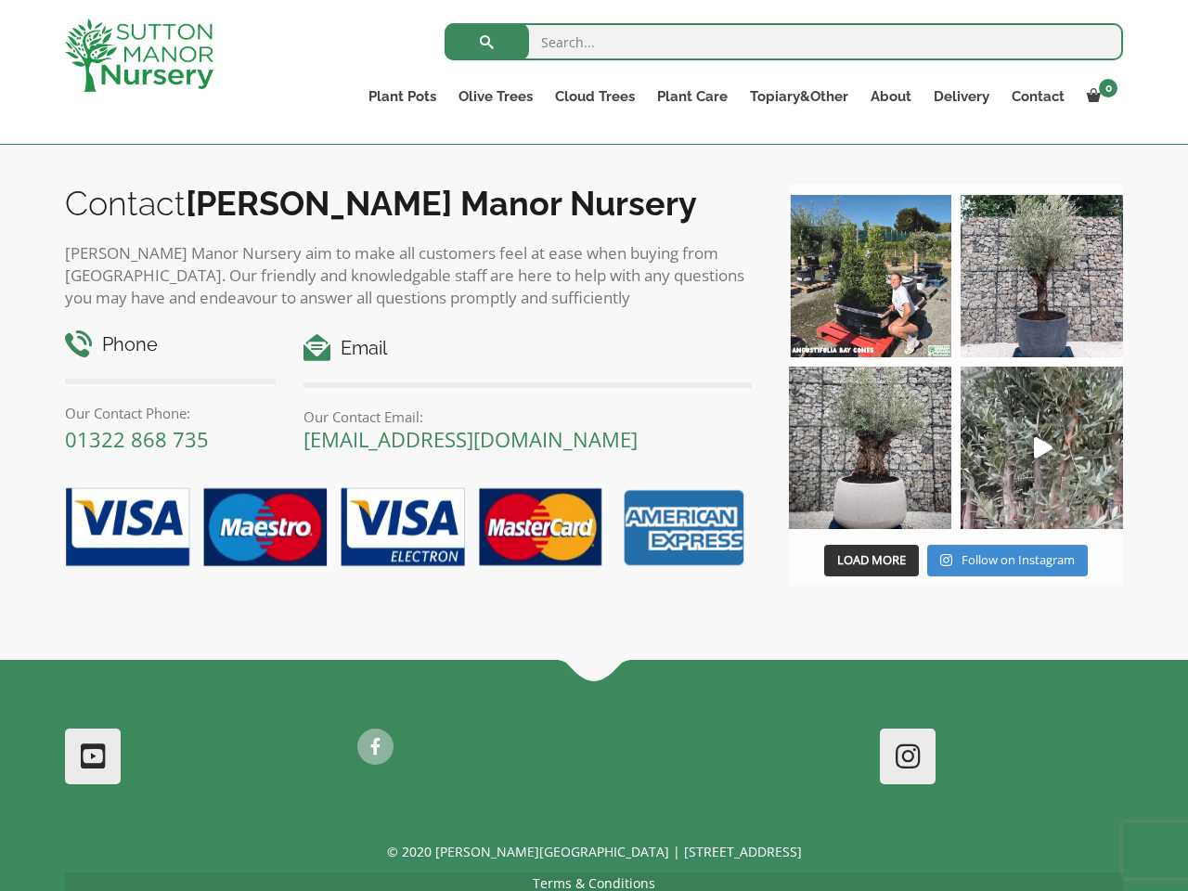
scroll to position [1913, 0]
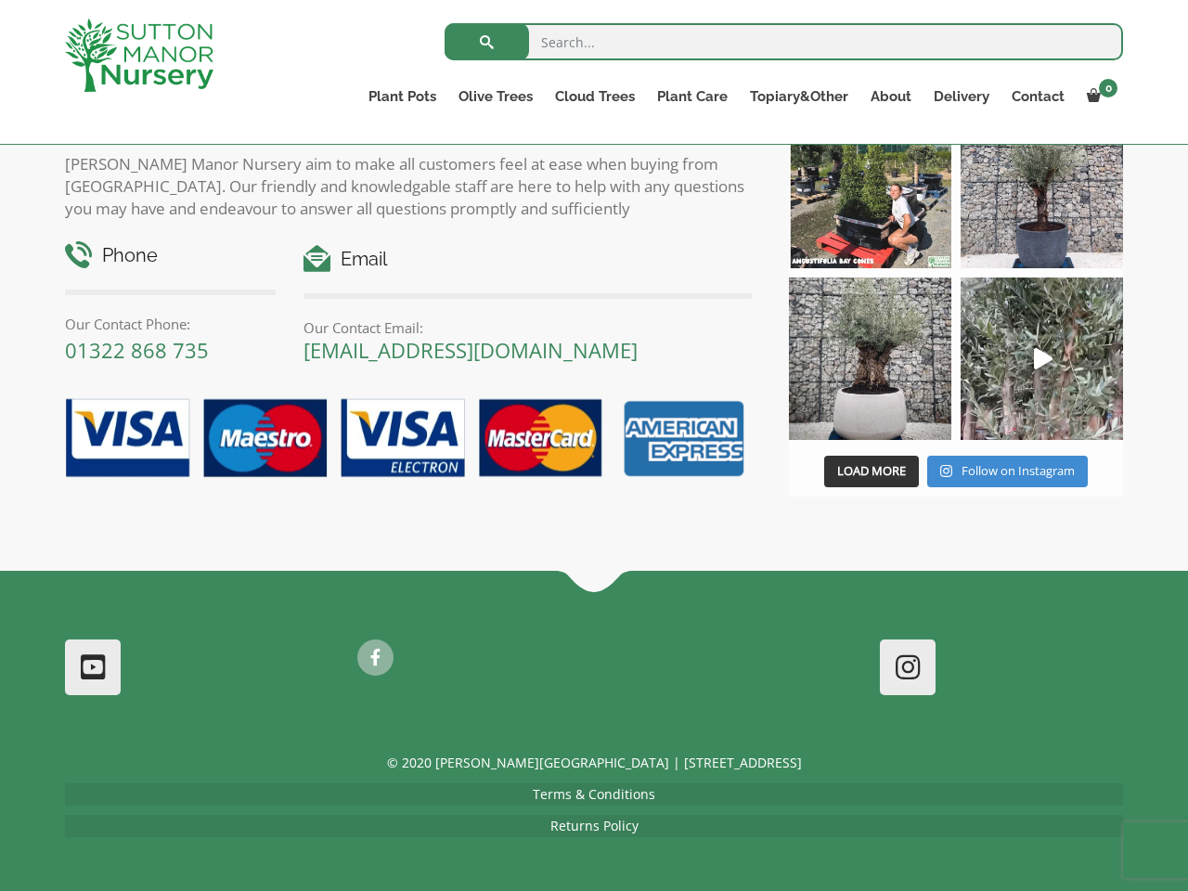
scroll to position [6, 0]
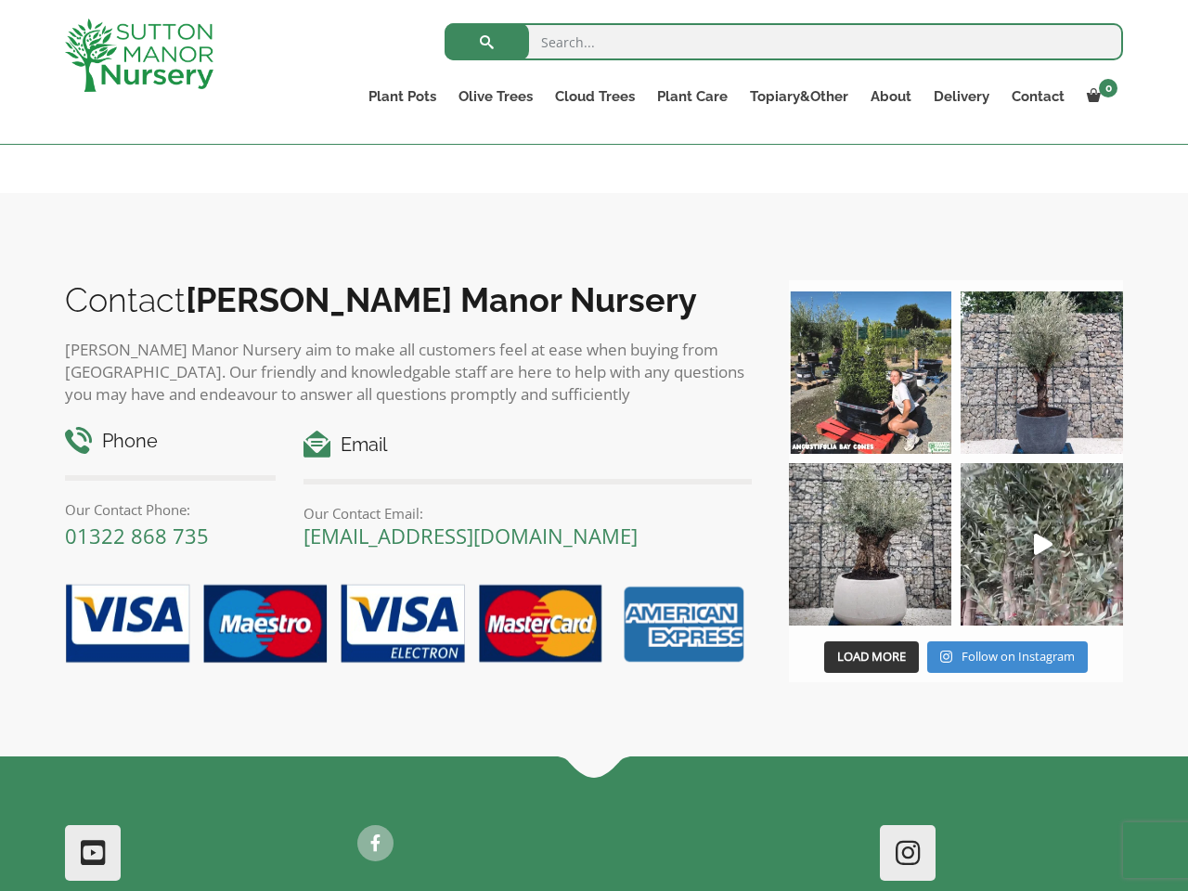
scroll to position [1266, 0]
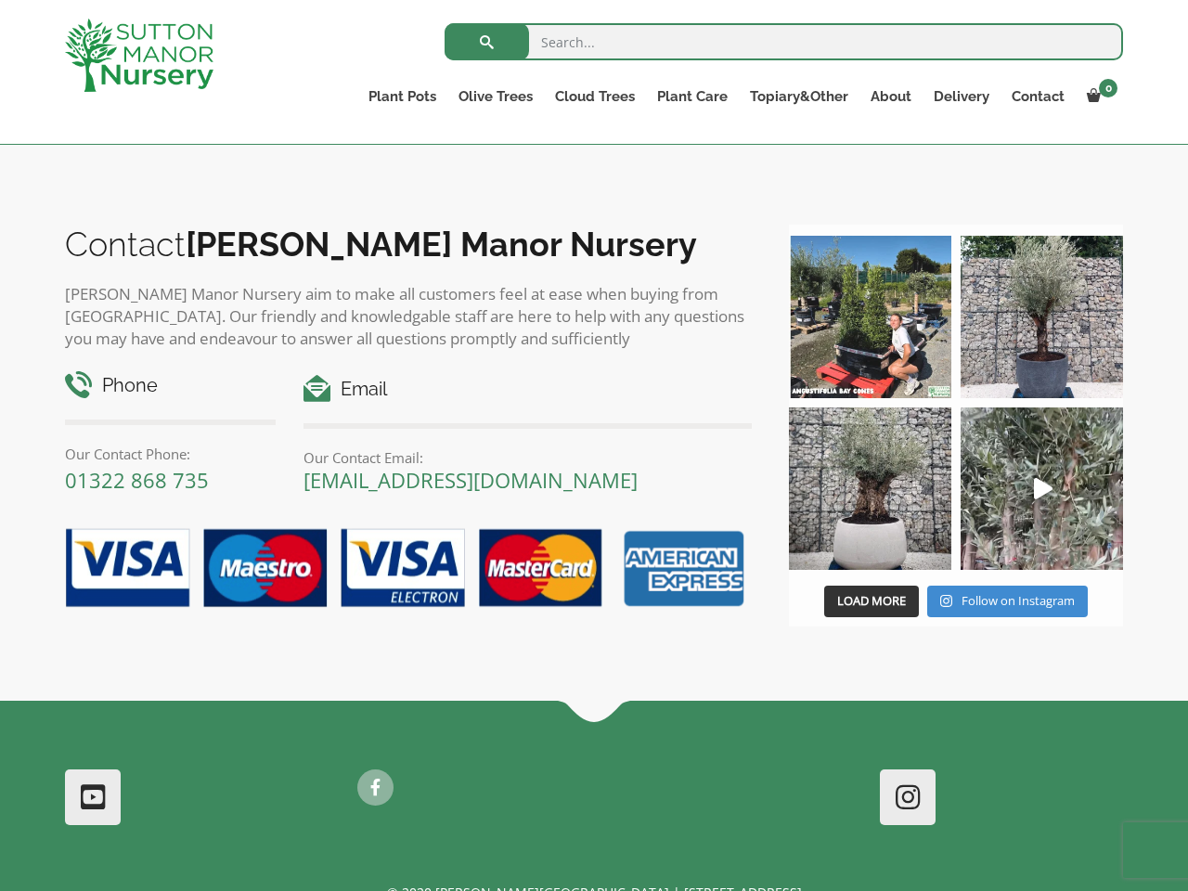
scroll to position [839, 0]
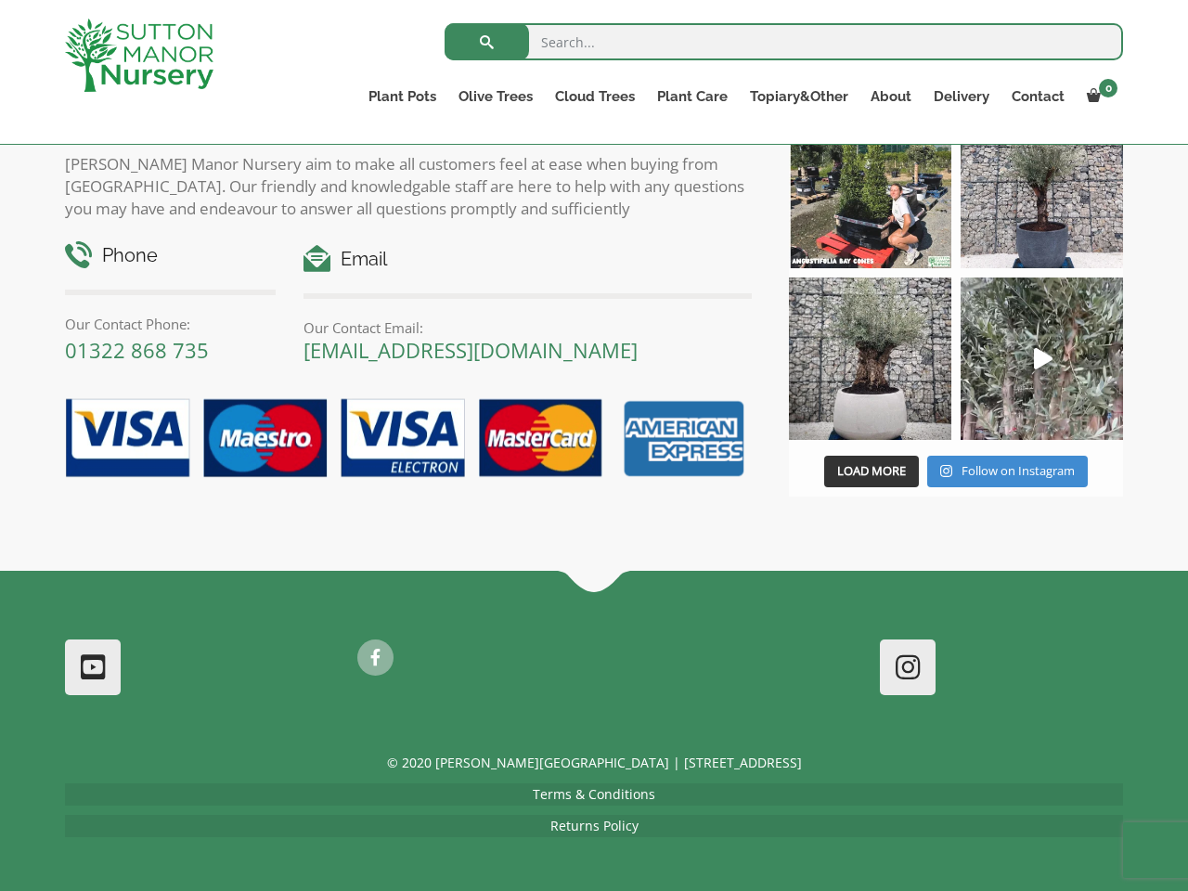
scroll to position [6, 0]
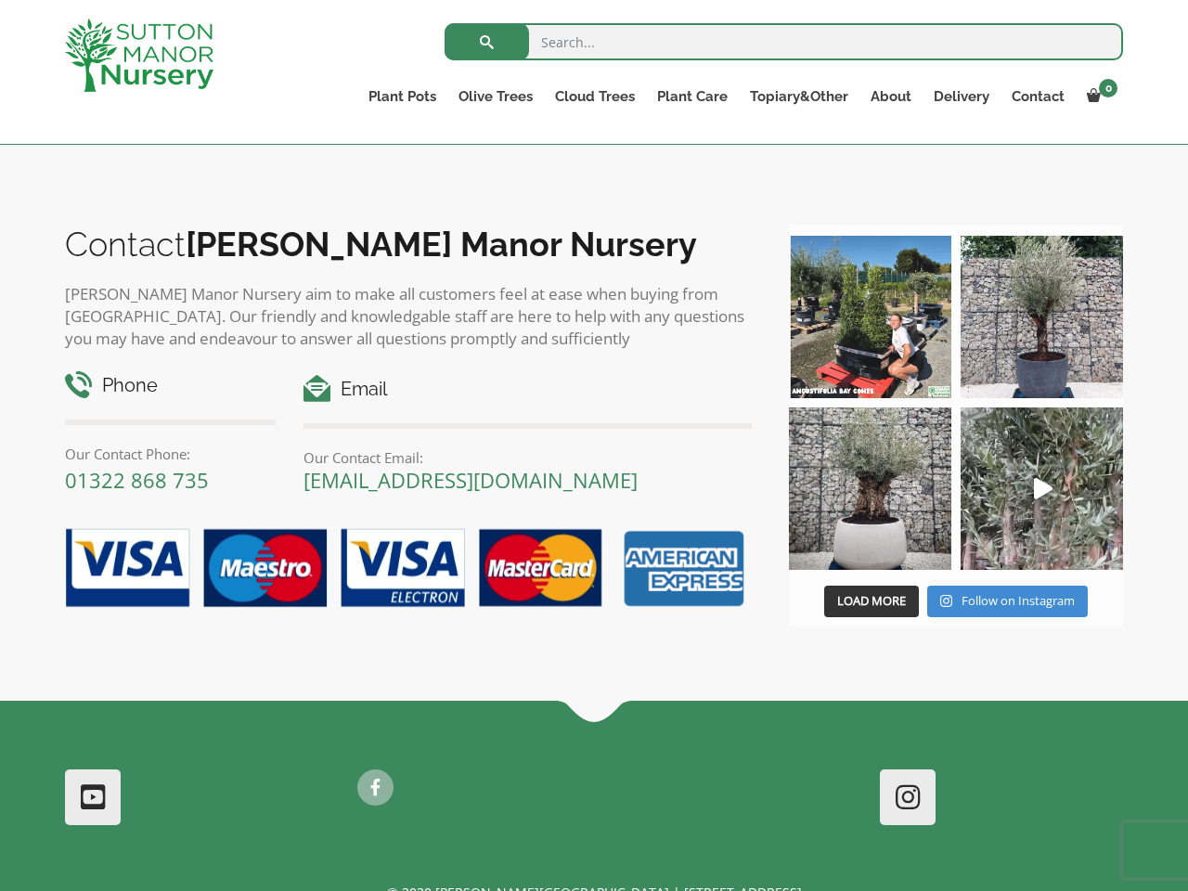
scroll to position [839, 0]
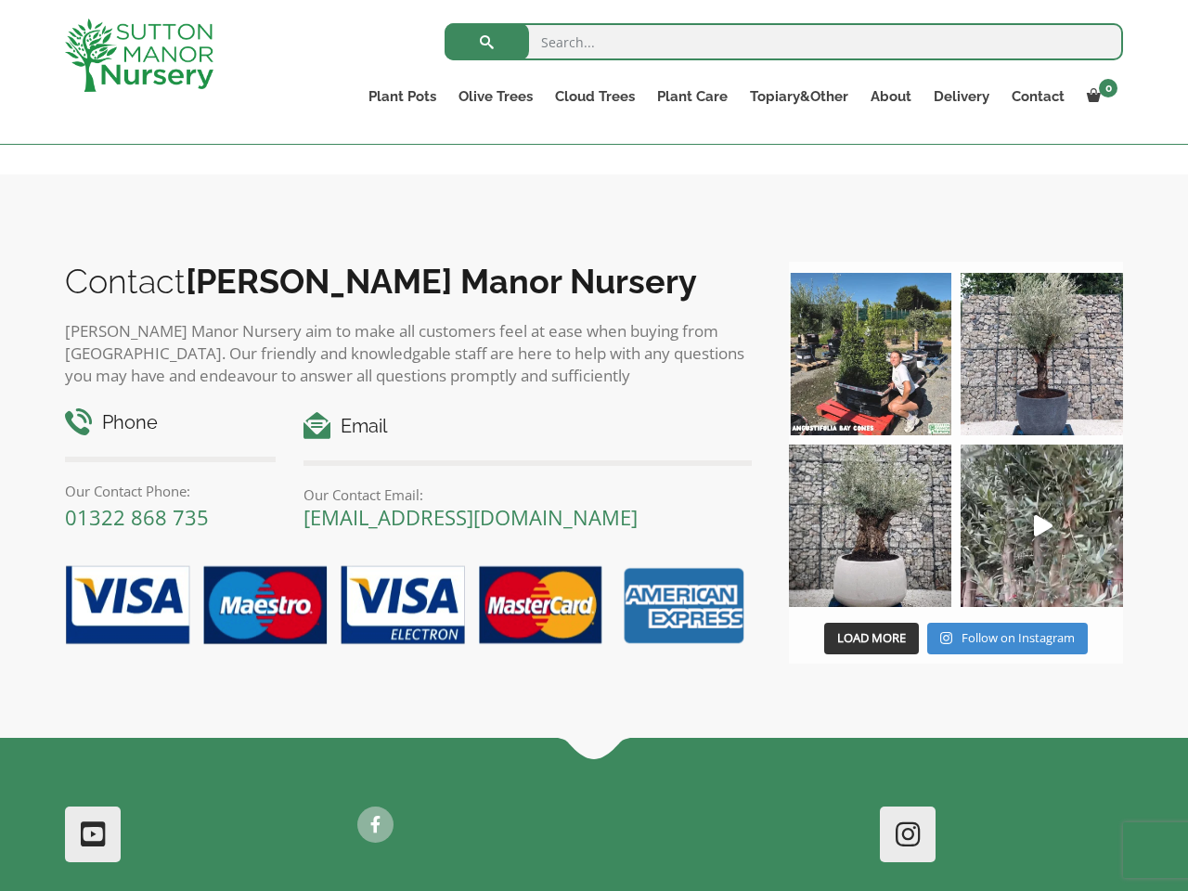
scroll to position [2176, 0]
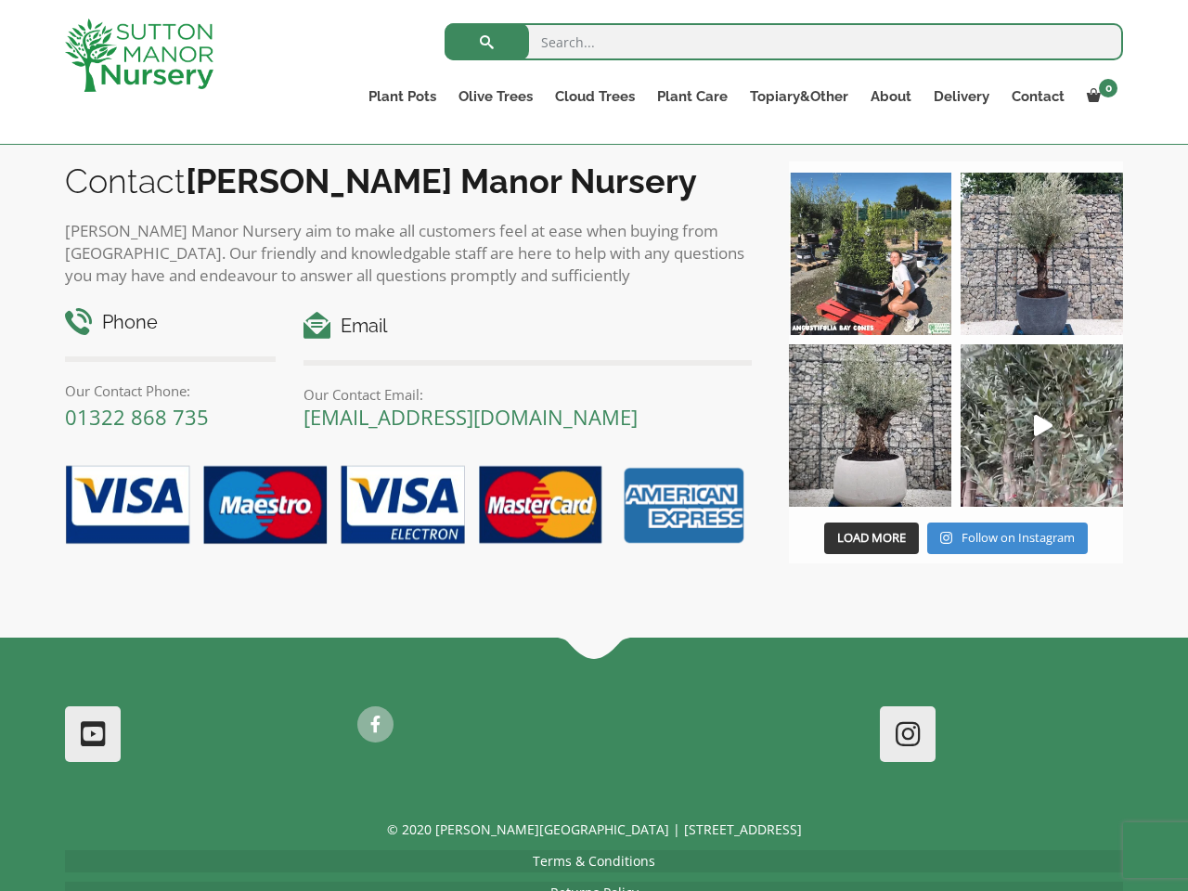
scroll to position [4304, 0]
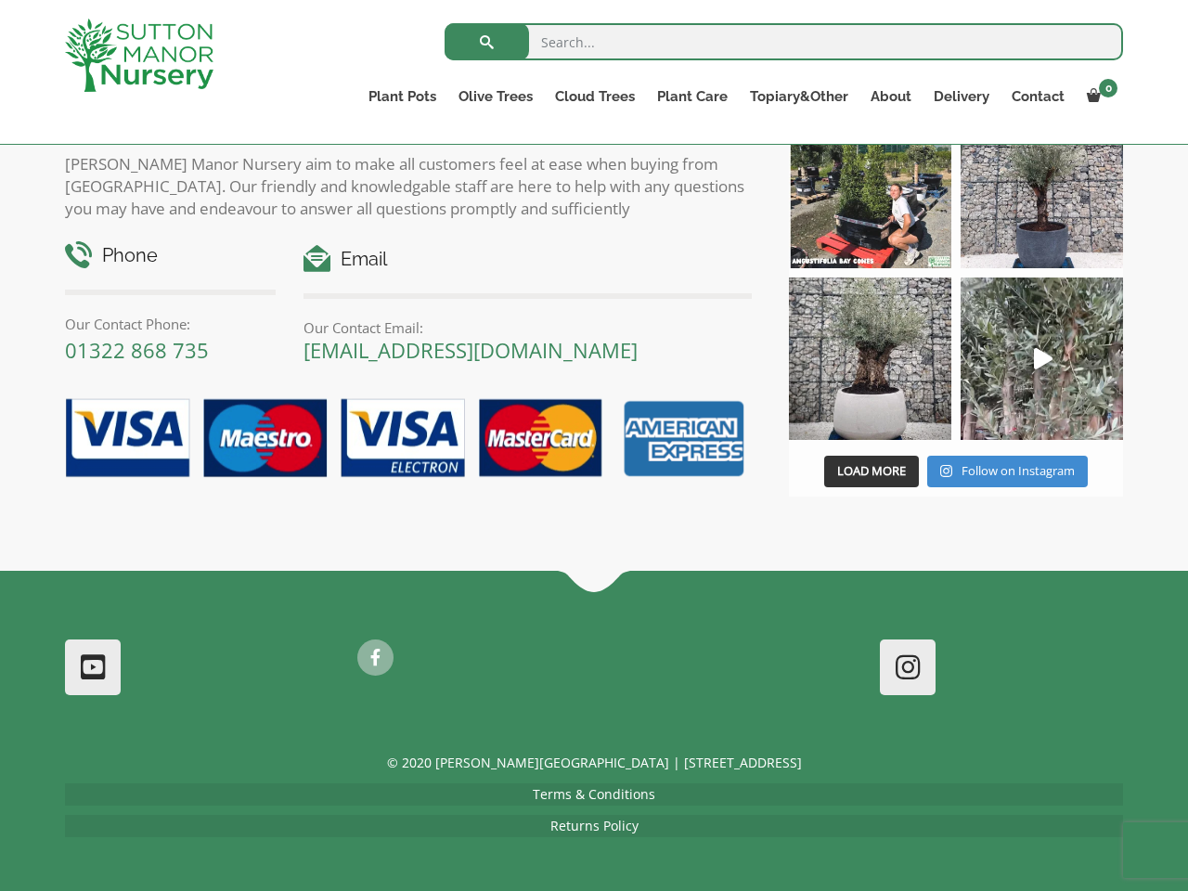
scroll to position [6, 0]
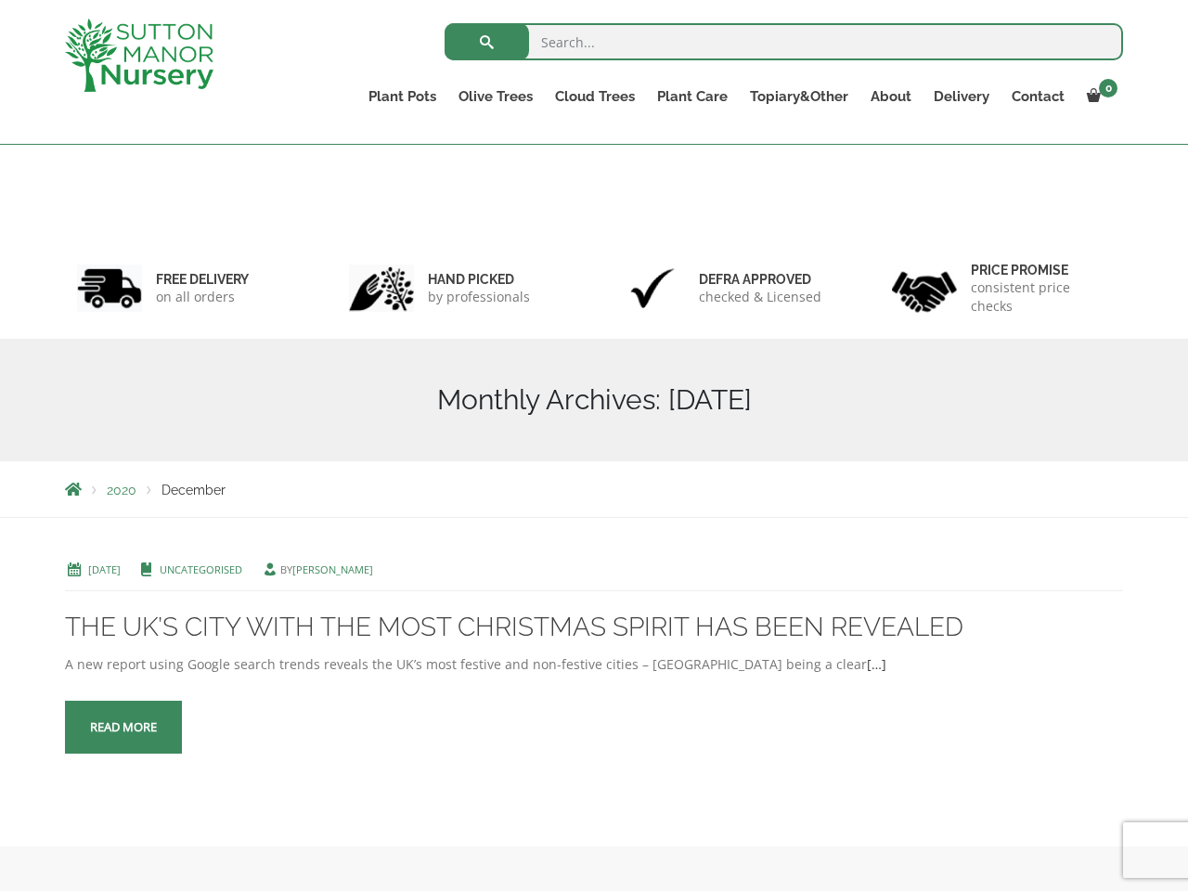
scroll to position [6, 0]
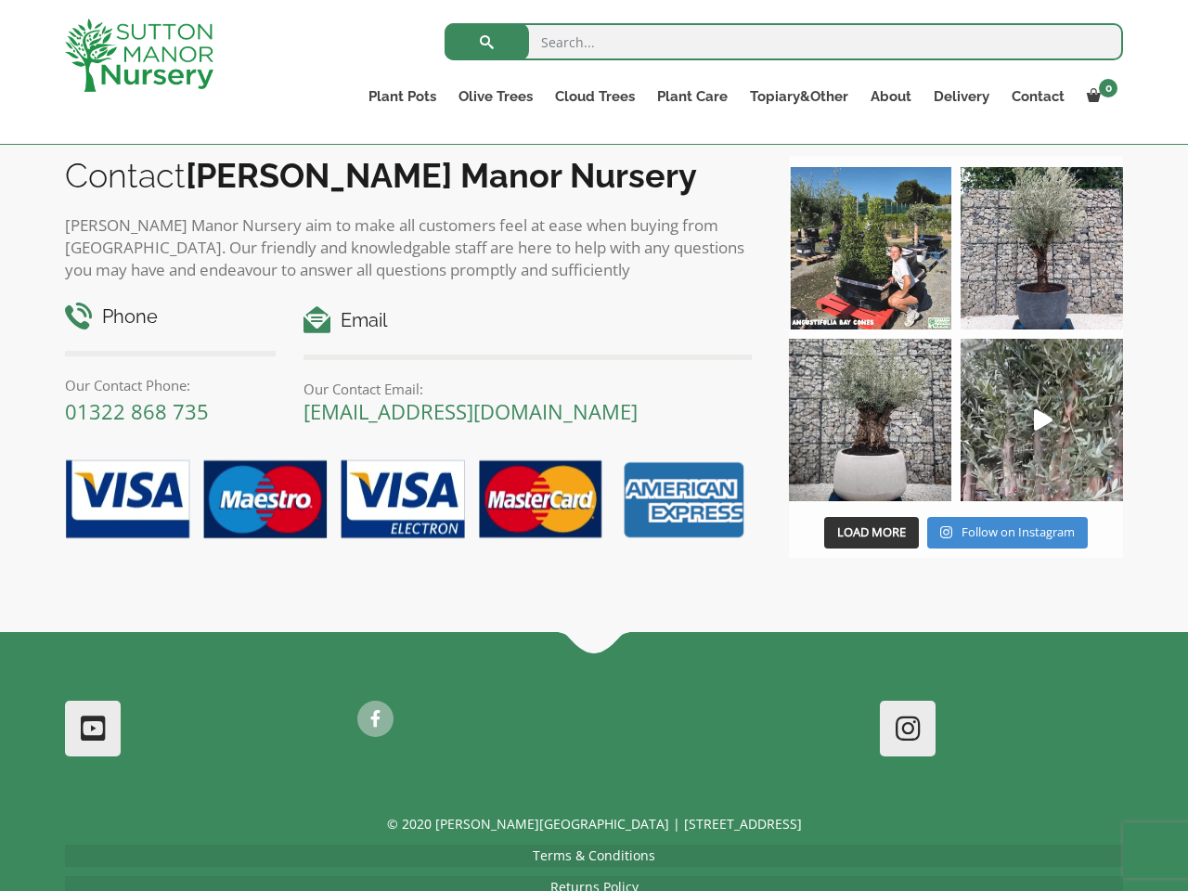
scroll to position [2234, 0]
